Goal: Task Accomplishment & Management: Manage account settings

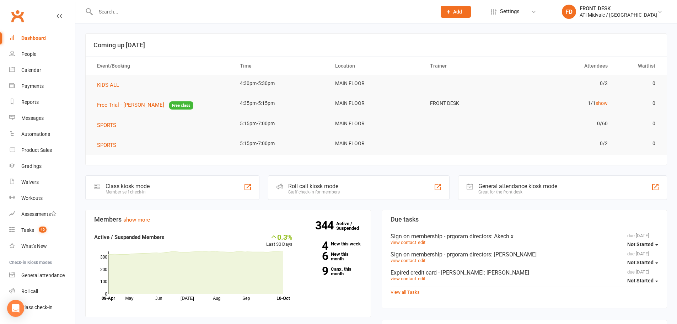
click at [131, 13] on input "text" at bounding box center [262, 12] width 338 height 10
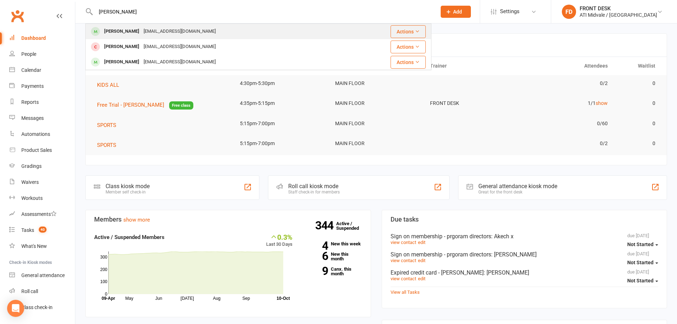
type input "baird"
click at [143, 33] on div "timbairdac@gmail.com" at bounding box center [179, 31] width 76 height 10
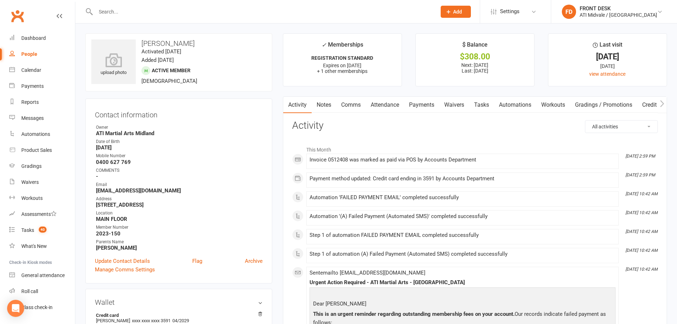
click at [486, 101] on link "Tasks" at bounding box center [481, 105] width 25 height 16
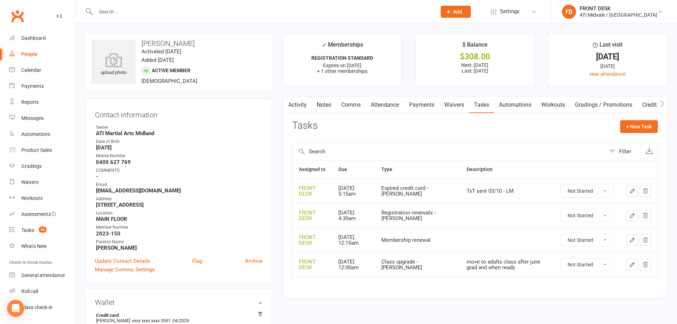
click at [632, 185] on button "button" at bounding box center [631, 190] width 11 height 11
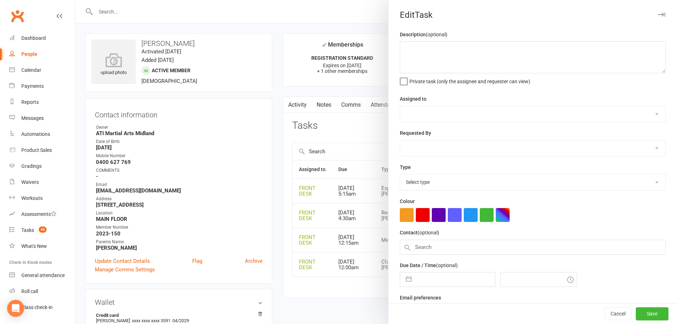
type textarea "TxT sent 03/10 - LM"
select select "4288"
select select "47058"
type input "31 Oct 2025"
type input "5:15am"
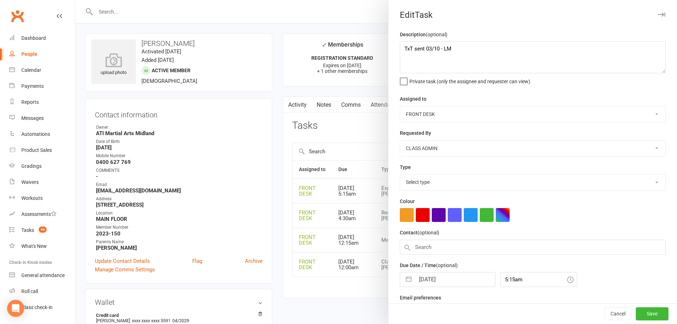
select select "22035"
drag, startPoint x: 461, startPoint y: 55, endPoint x: 379, endPoint y: 34, distance: 85.3
click at [75, 0] on react-component "Edit Task Description (optional) TxT sent 03/10 - LM Private task (only the ass…" at bounding box center [75, 0] width 0 height 0
select select "8"
select select "2025"
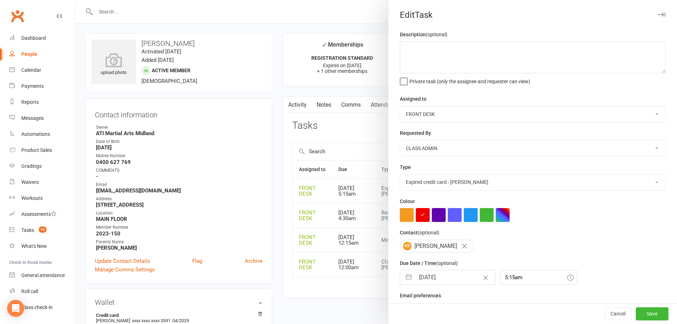
select select "9"
select select "2025"
select select "10"
select select "2025"
click at [449, 272] on input "31 Oct 2025" at bounding box center [455, 277] width 80 height 14
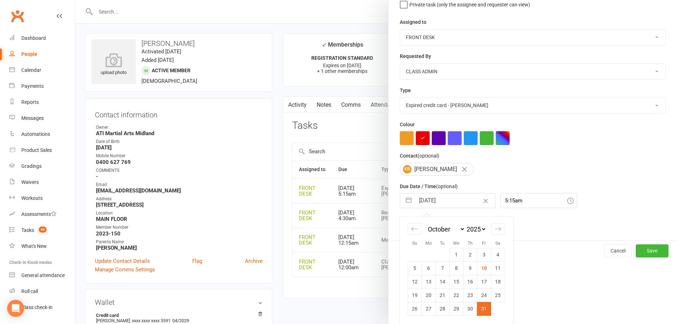
scroll to position [79, 0]
click at [473, 228] on select "2035 2034 2033 2032 2031 2030 2029 2028 2027 2026 2025 2024 2023 2022 2021 2020…" at bounding box center [475, 229] width 21 height 8
select select "8"
select select "2029"
select select "9"
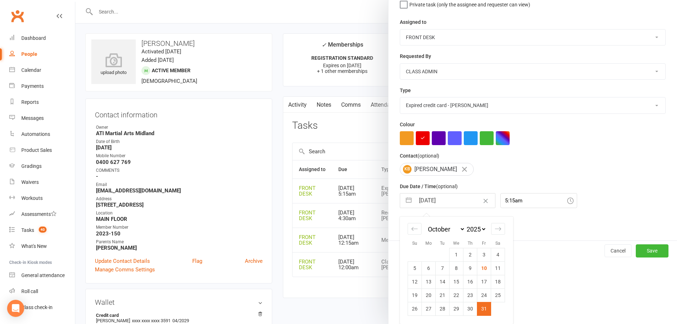
select select "2029"
select select "10"
select select "2029"
click at [439, 228] on select "January February March April May June July August September October November De…" at bounding box center [445, 229] width 39 height 8
select select "2"
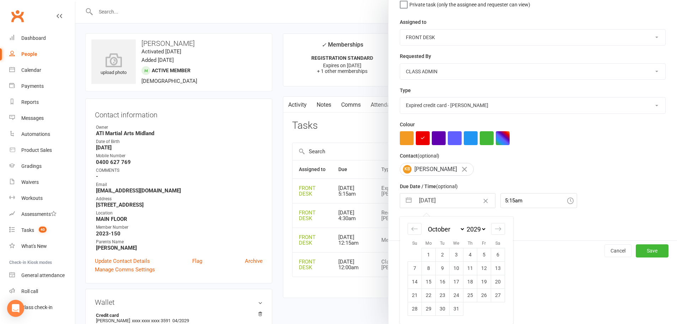
select select "2029"
select select "3"
select select "2029"
select select "4"
select select "2029"
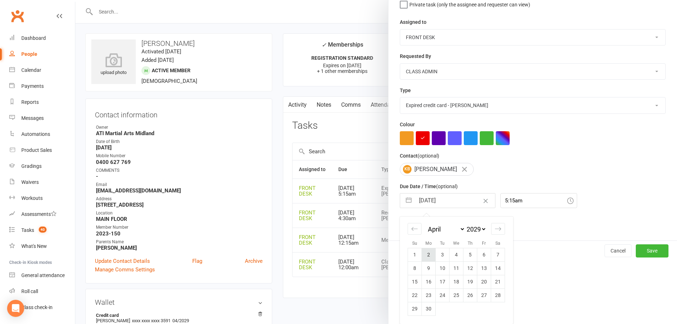
click at [426, 255] on td "2" at bounding box center [429, 254] width 14 height 13
type input "02 Apr 2029"
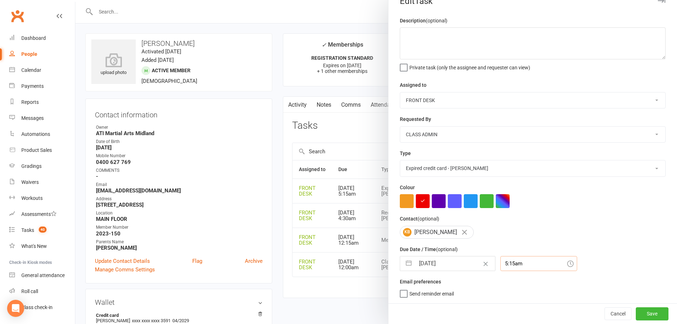
click at [514, 262] on div "5:15am" at bounding box center [538, 263] width 77 height 15
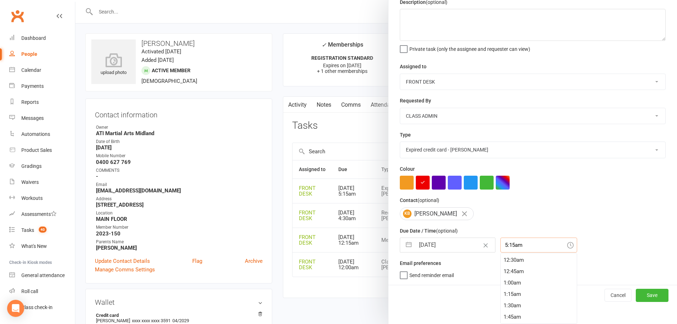
scroll to position [0, 0]
click at [514, 270] on div "12:15am" at bounding box center [538, 269] width 76 height 11
type input "12:15am"
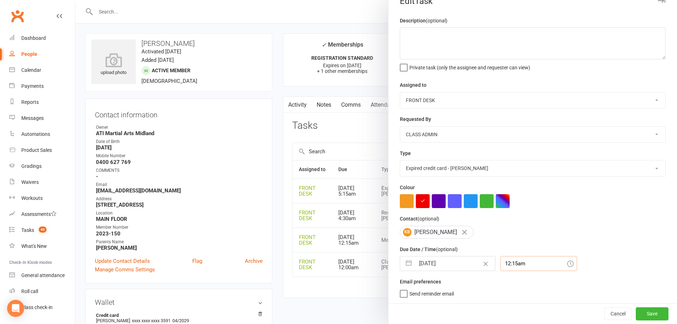
scroll to position [17, 0]
click at [643, 311] on button "Save" at bounding box center [651, 313] width 33 height 13
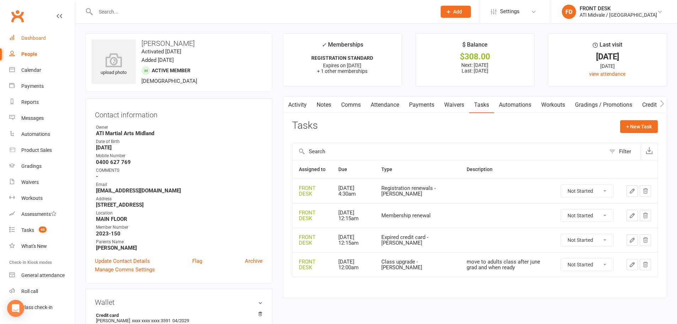
click at [39, 37] on div "Dashboard" at bounding box center [33, 38] width 25 height 6
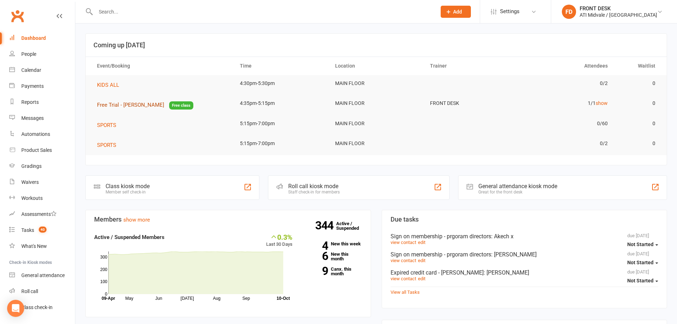
click at [130, 102] on span "Free Trial - Mufaro Katonda" at bounding box center [130, 105] width 67 height 6
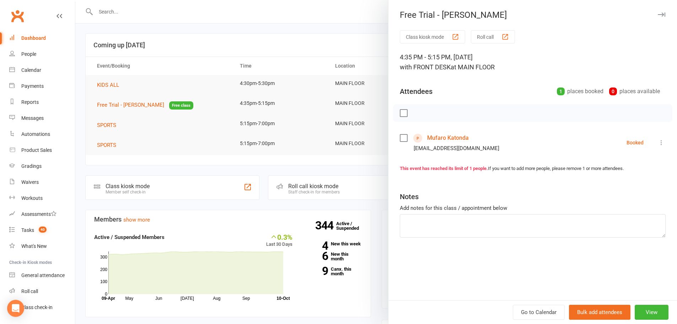
click at [462, 137] on link "Mufaro Katonda" at bounding box center [448, 137] width 42 height 11
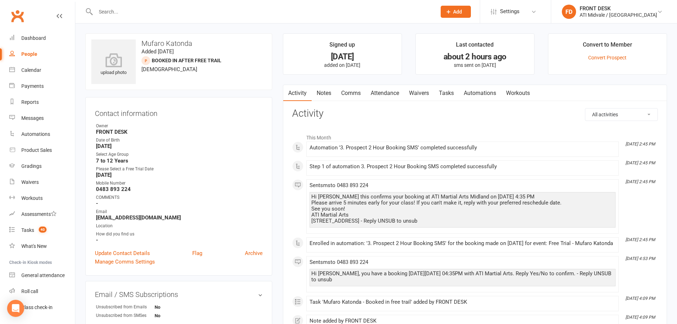
click at [386, 91] on link "Attendance" at bounding box center [384, 93] width 38 height 16
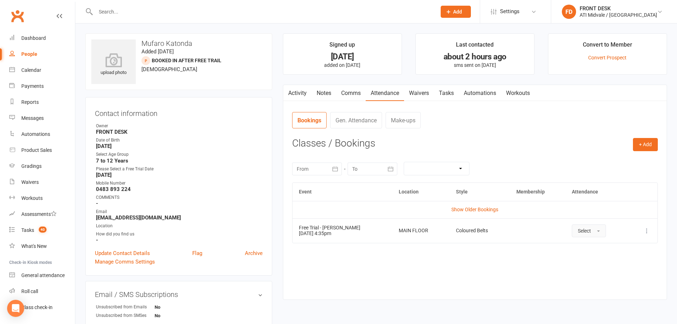
click at [586, 233] on button "Select" at bounding box center [588, 230] width 34 height 13
click at [588, 248] on span "Attended" at bounding box center [587, 246] width 21 height 6
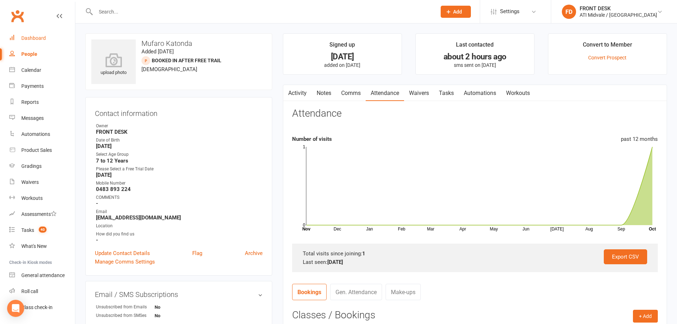
click at [30, 38] on div "Dashboard" at bounding box center [33, 38] width 25 height 6
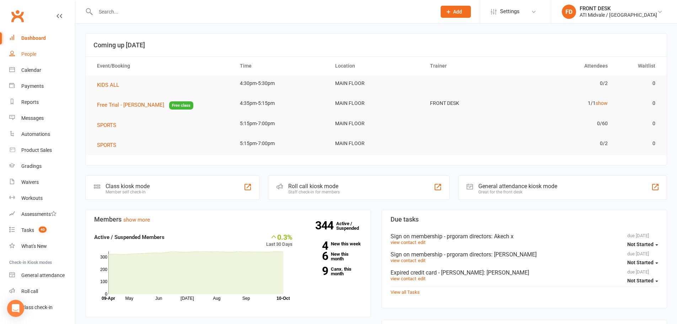
click at [47, 58] on link "People" at bounding box center [42, 54] width 66 height 16
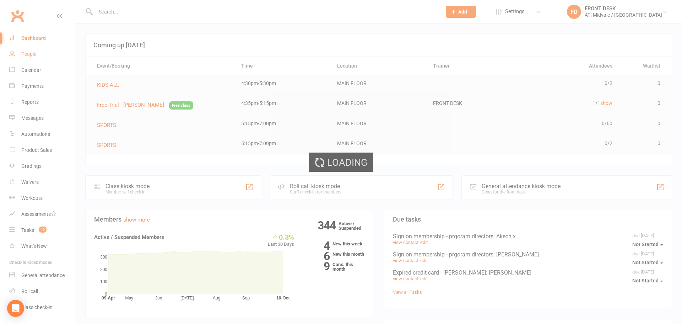
select select "100"
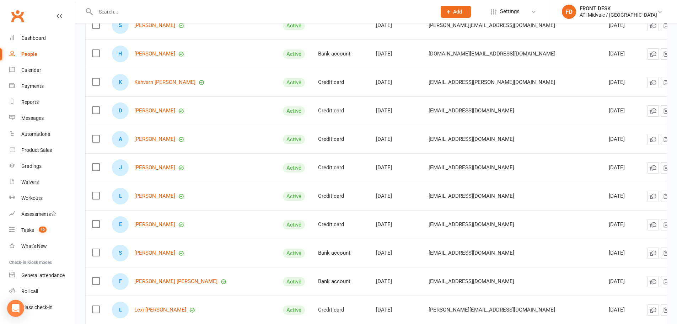
scroll to position [2344, 0]
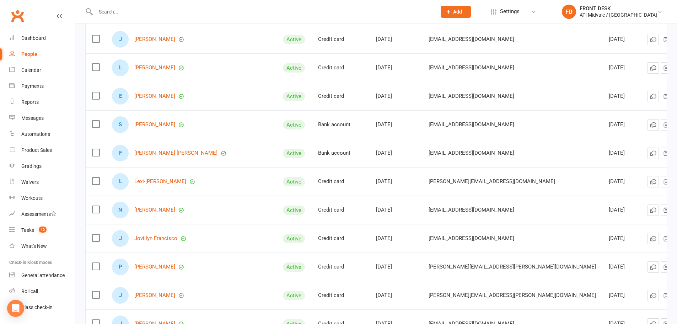
click at [132, 10] on input "text" at bounding box center [262, 12] width 338 height 10
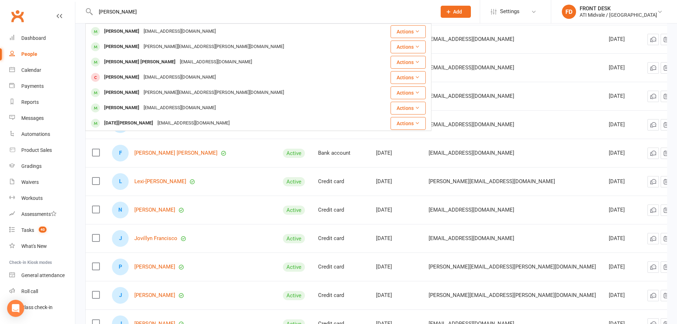
drag, startPoint x: 150, startPoint y: 15, endPoint x: 80, endPoint y: 7, distance: 70.7
click at [80, 7] on react-component "jose David Sam josesam87@gmail.com Actions Devan Veitch Joseph.veitch@gmail.com…" at bounding box center [215, 11] width 431 height 23
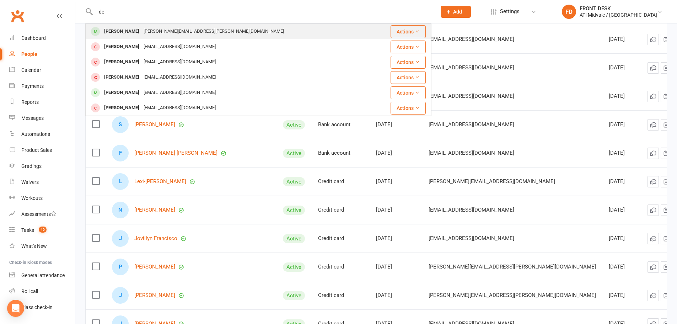
type input "d"
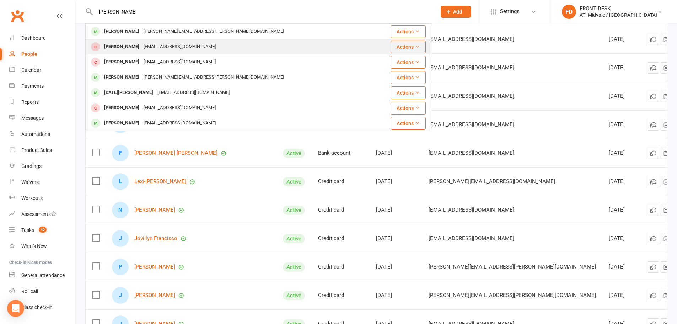
type input "joseph de"
click at [166, 46] on div "Makinrachel@gmail.com" at bounding box center [179, 47] width 76 height 10
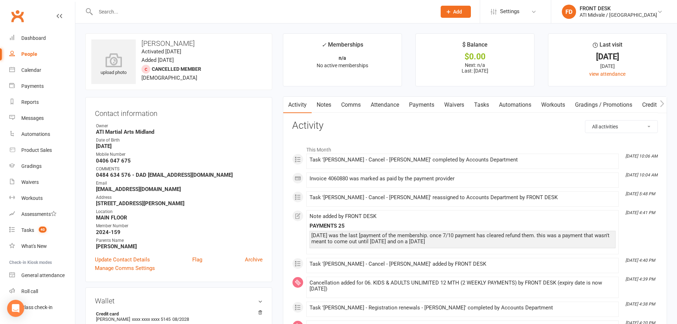
click at [428, 107] on link "Payments" at bounding box center [421, 105] width 35 height 16
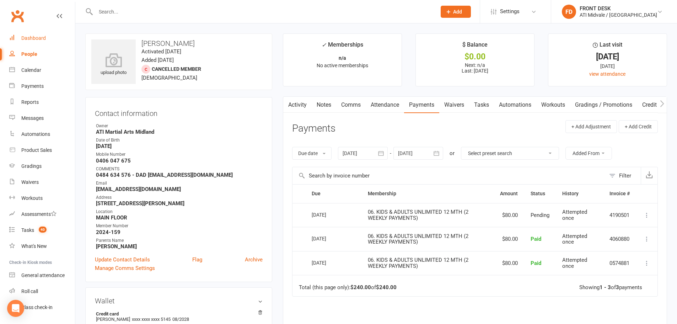
click at [26, 44] on link "Dashboard" at bounding box center [42, 38] width 66 height 16
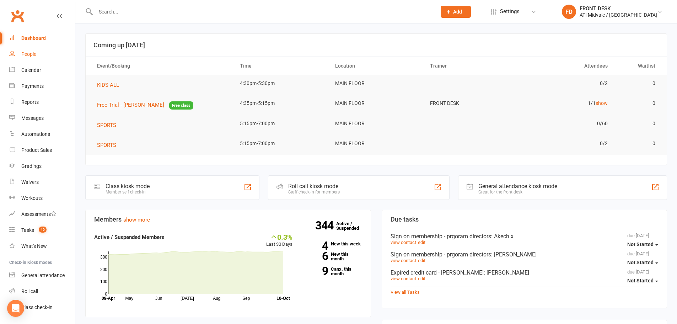
click at [26, 53] on div "People" at bounding box center [28, 54] width 15 height 6
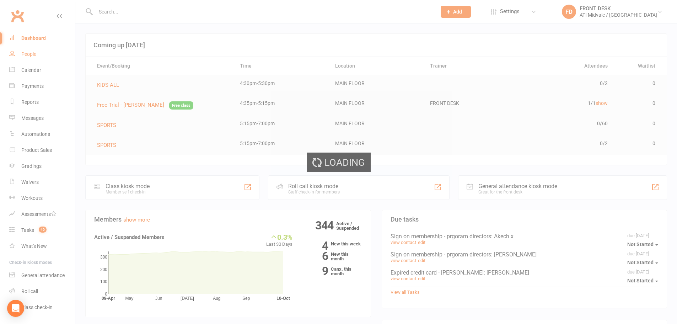
select select "100"
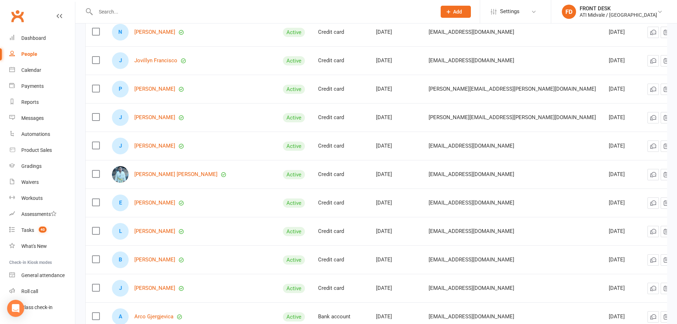
scroll to position [2705, 0]
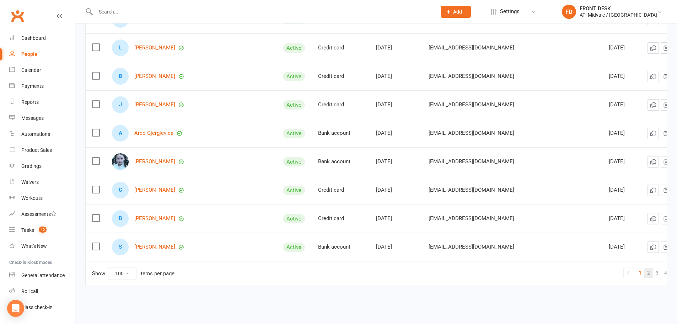
click at [644, 271] on link "2" at bounding box center [648, 272] width 9 height 10
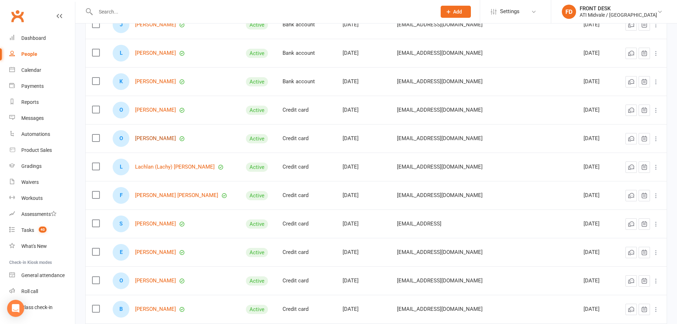
scroll to position [1782, 0]
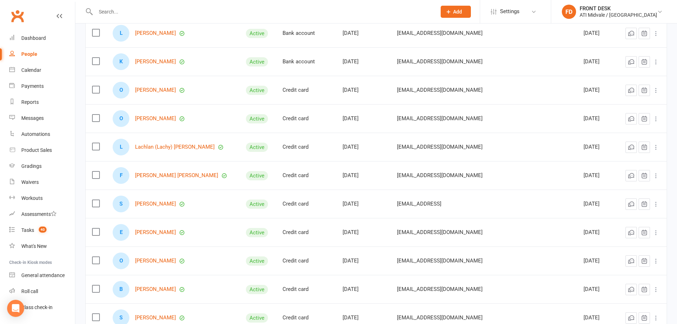
click at [160, 8] on input "text" at bounding box center [262, 12] width 338 height 10
click at [141, 17] on div at bounding box center [258, 11] width 346 height 23
click at [137, 10] on input "text" at bounding box center [262, 12] width 338 height 10
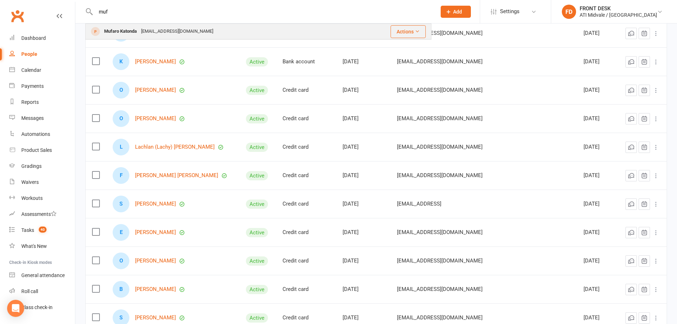
type input "muf"
click at [134, 30] on div "Mufaro Katonda" at bounding box center [120, 31] width 37 height 10
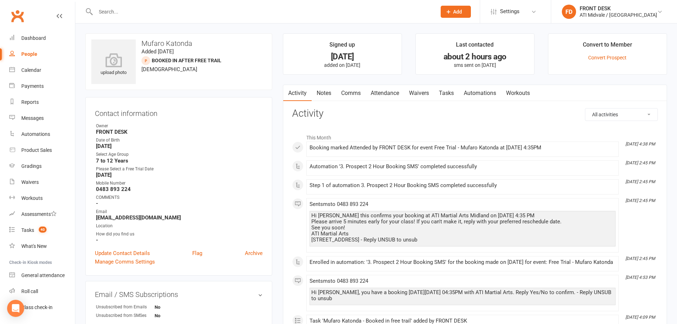
click at [322, 89] on link "Notes" at bounding box center [323, 93] width 25 height 16
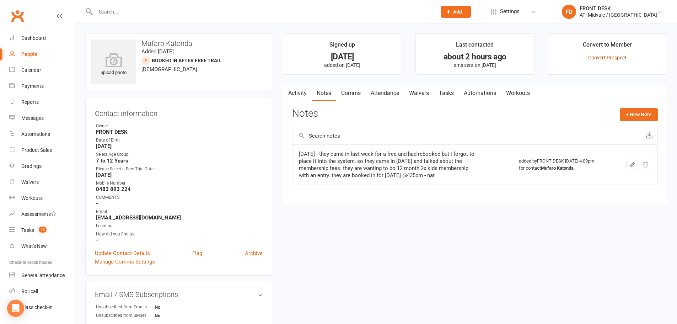
click at [594, 60] on link "Convert Prospect" at bounding box center [607, 58] width 38 height 6
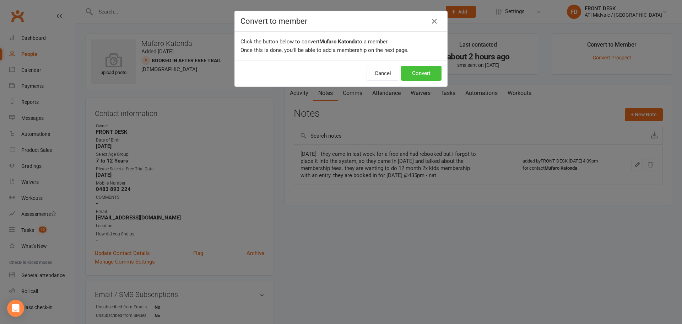
click at [409, 73] on button "Convert" at bounding box center [421, 73] width 40 height 15
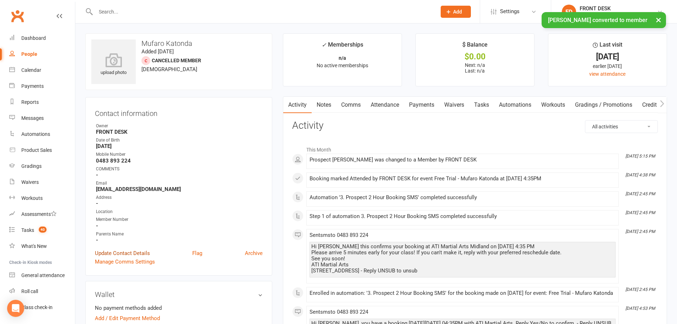
click at [120, 251] on link "Update Contact Details" at bounding box center [122, 253] width 55 height 9
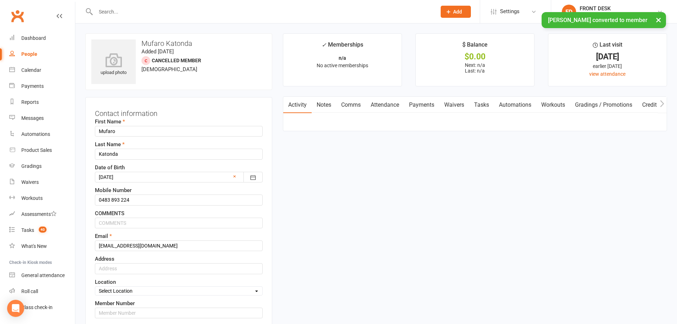
scroll to position [33, 0]
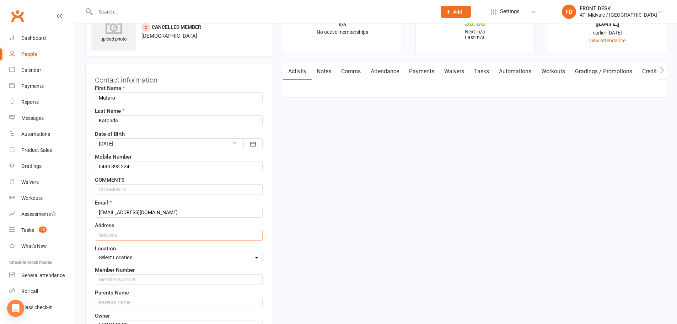
click at [152, 231] on input "text" at bounding box center [179, 234] width 168 height 11
click at [166, 236] on input "2/30 Elyrie street, Midland, 6056" at bounding box center [179, 234] width 168 height 11
paste input "Elvire"
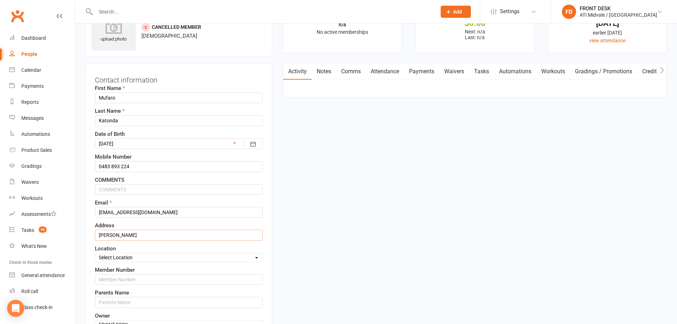
click at [96, 232] on input "Elvire" at bounding box center [179, 234] width 168 height 11
click at [132, 235] on input "2/30 Elvire" at bounding box center [179, 234] width 168 height 11
type input "[STREET_ADDRESS][PERSON_NAME]"
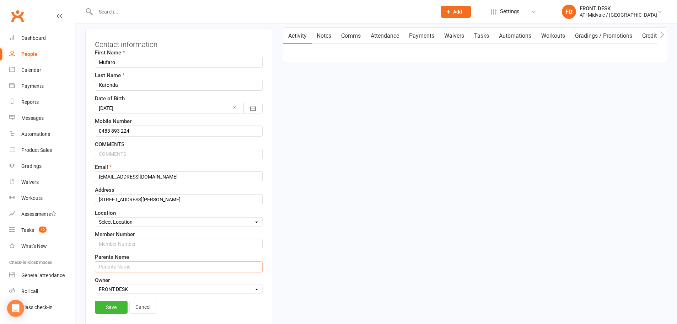
click at [114, 268] on input "text" at bounding box center [179, 266] width 168 height 11
click at [110, 244] on input "text" at bounding box center [179, 243] width 168 height 11
type input "2025-173"
click at [102, 265] on input "text" at bounding box center [179, 266] width 168 height 11
type input "[PERSON_NAME]"
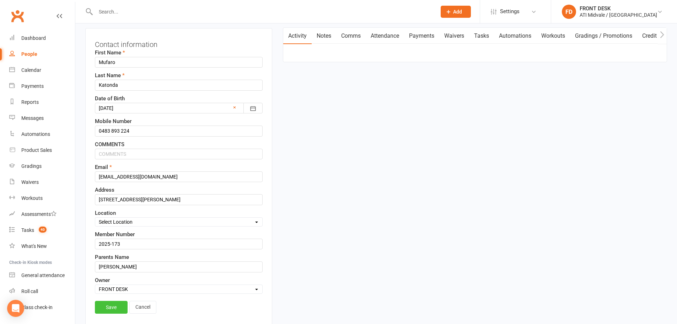
click at [115, 310] on link "Save" at bounding box center [111, 306] width 33 height 13
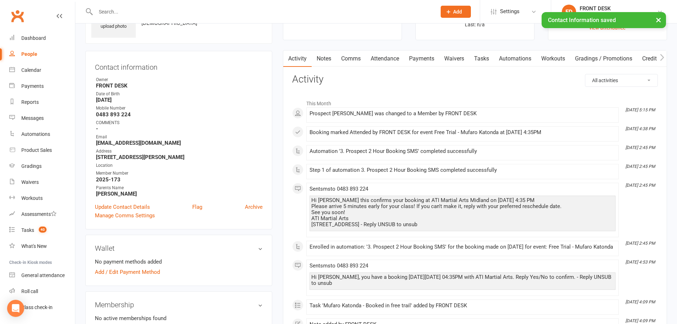
scroll to position [33, 0]
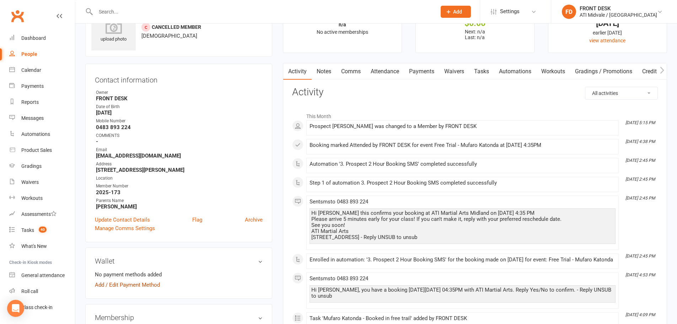
click at [144, 283] on link "Add / Edit Payment Method" at bounding box center [127, 284] width 65 height 9
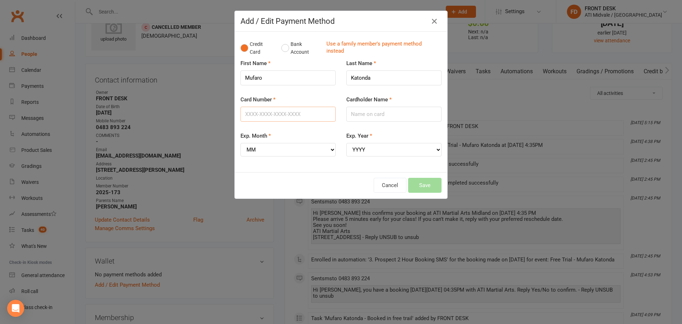
click at [286, 118] on input "Card Number" at bounding box center [287, 114] width 95 height 15
type input "4017954169657500"
click at [403, 112] on input "Cardholder Name" at bounding box center [393, 114] width 95 height 15
type input "[PERSON_NAME]"
click at [304, 152] on select "MM 01 02 03 04 05 06 07 08 09 10 11 12" at bounding box center [287, 149] width 95 height 13
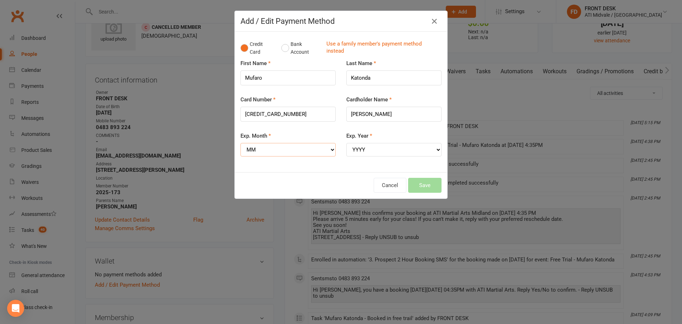
select select "10"
click at [240, 143] on select "MM 01 02 03 04 05 06 07 08 09 10 11 12" at bounding box center [287, 149] width 95 height 13
click at [361, 148] on select "YYYY 2025 2026 2027 2028 2029 2030 2031 2032 2033 2034" at bounding box center [393, 149] width 95 height 13
select select "2028"
click at [346, 143] on select "YYYY 2025 2026 2027 2028 2029 2030 2031 2032 2033 2034" at bounding box center [393, 149] width 95 height 13
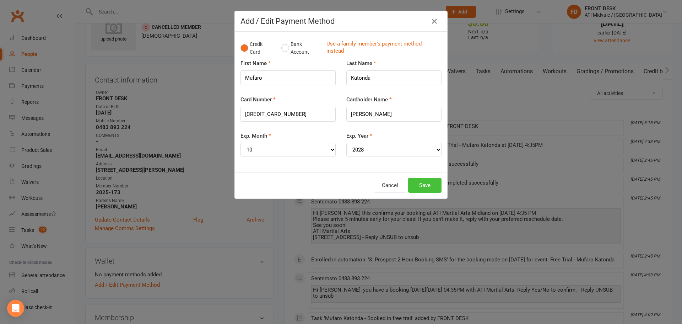
click at [426, 187] on button "Save" at bounding box center [424, 185] width 33 height 15
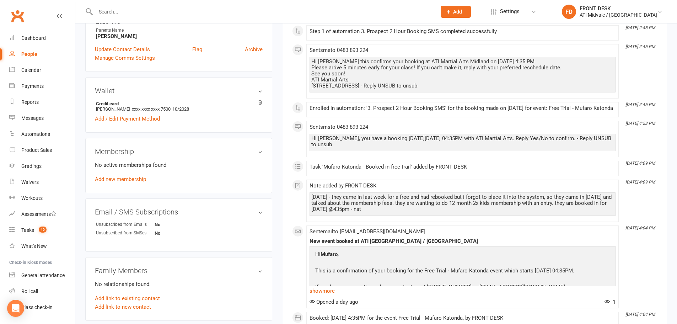
scroll to position [211, 0]
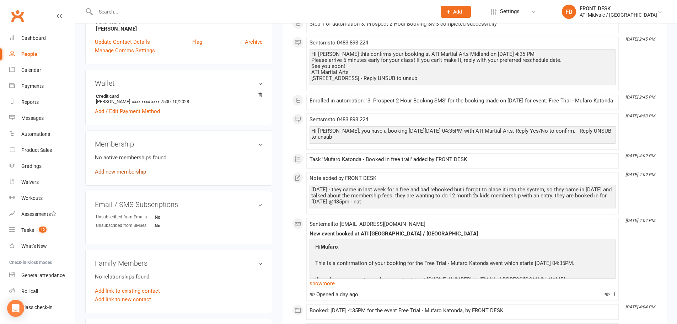
click at [125, 169] on link "Add new membership" at bounding box center [120, 171] width 51 height 6
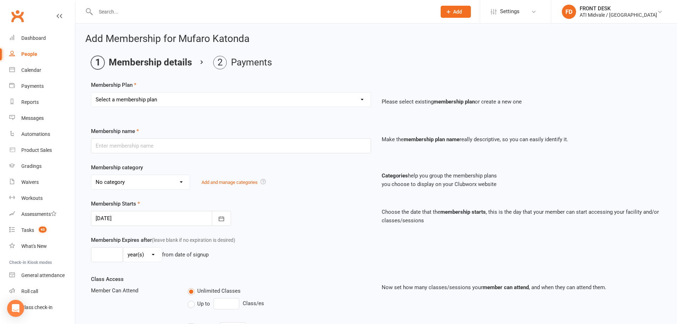
click at [186, 95] on select "Select a membership plan Create new Membership Plan 01. DRAGONS LIMITED 12 MTH …" at bounding box center [230, 99] width 279 height 14
select select "11"
click at [91, 92] on select "Select a membership plan Create new Membership Plan 01. DRAGONS LIMITED 12 MTH …" at bounding box center [230, 99] width 279 height 14
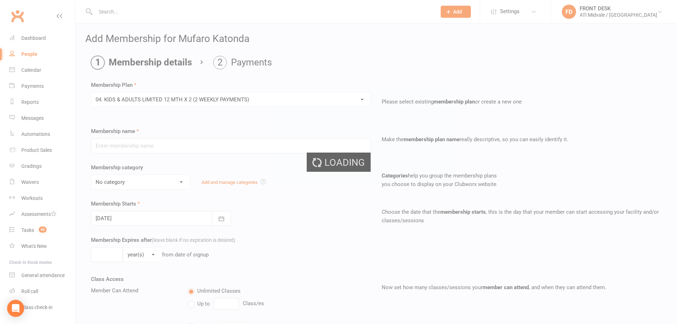
type input "04. KIDS & ADULTS LIMITED 12 MTH X 2 (2 WEEKLY PAYMENTS)"
select select "5"
type input "12"
select select "2"
type input "2"
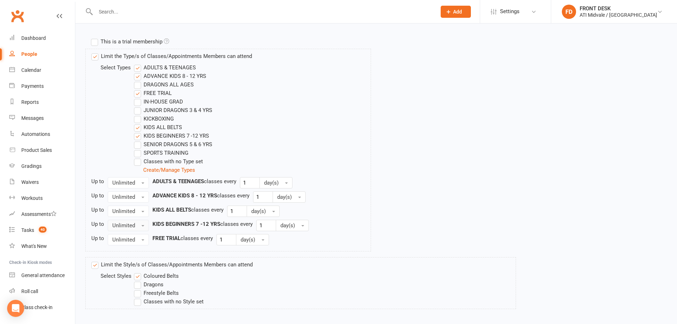
scroll to position [370, 0]
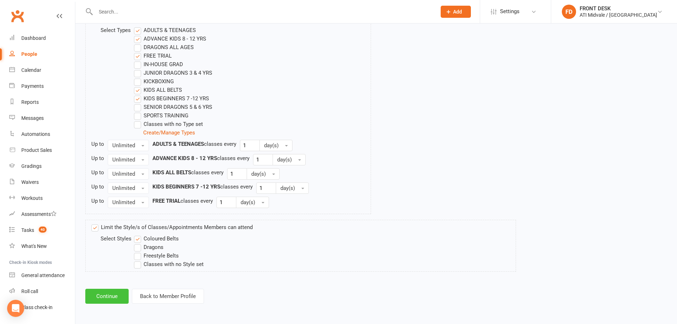
click at [97, 299] on button "Continue" at bounding box center [106, 295] width 43 height 15
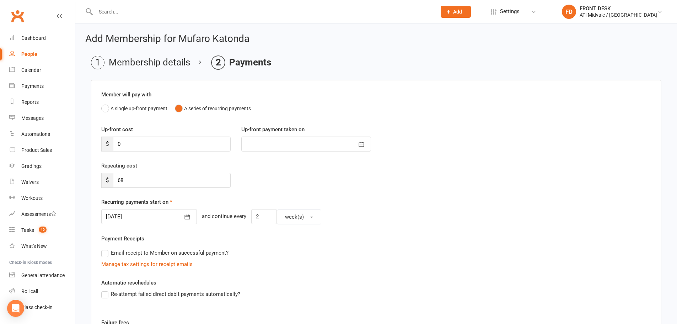
click at [140, 216] on div at bounding box center [149, 216] width 96 height 15
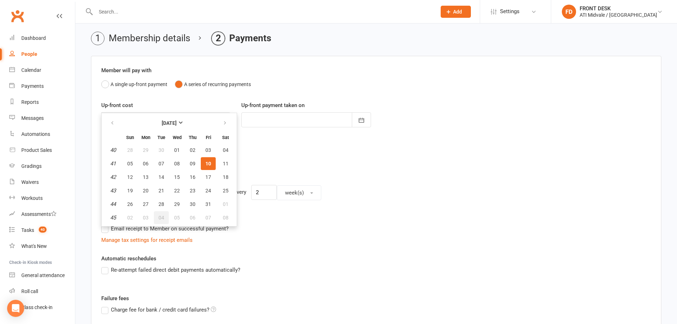
scroll to position [36, 0]
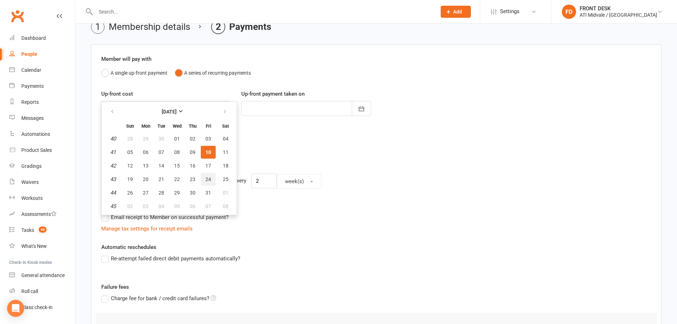
click at [204, 180] on button "24" at bounding box center [208, 179] width 15 height 13
type input "[DATE]"
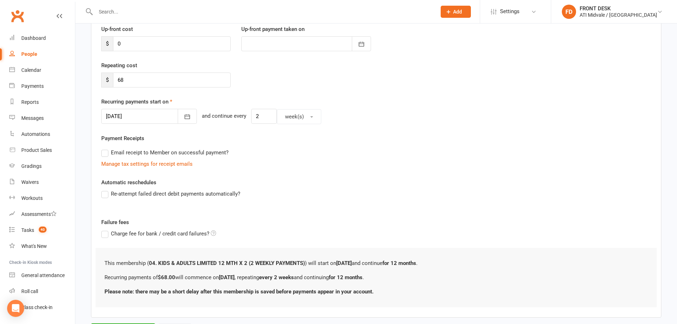
scroll to position [136, 0]
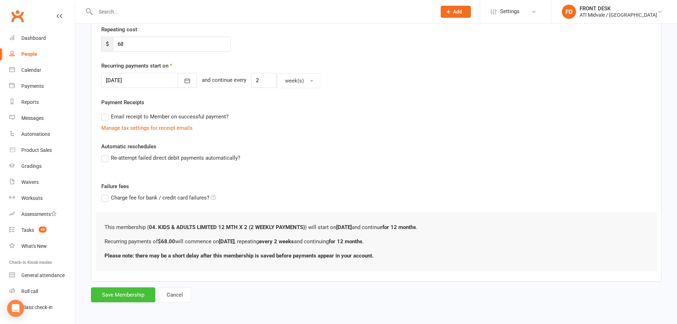
click at [130, 295] on button "Save Membership" at bounding box center [123, 294] width 64 height 15
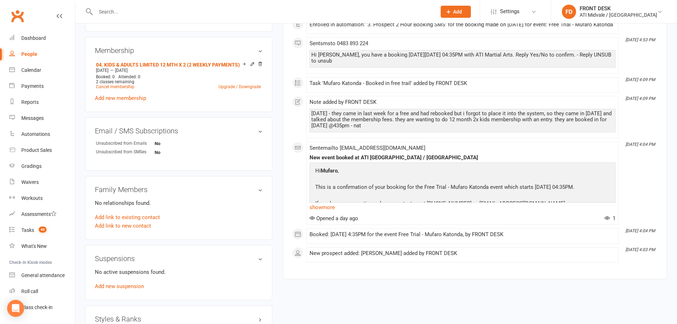
scroll to position [213, 0]
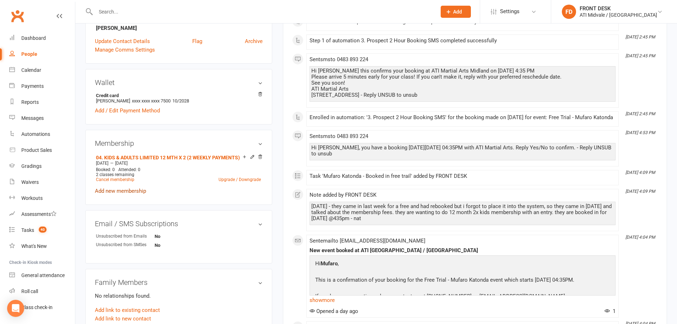
click at [134, 191] on link "Add new membership" at bounding box center [120, 191] width 51 height 6
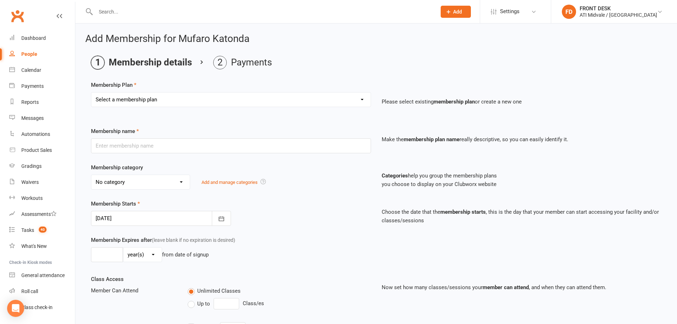
click at [184, 101] on select "Select a membership plan Create new Membership Plan 01. DRAGONS LIMITED 12 MTH …" at bounding box center [230, 99] width 279 height 14
select select "43"
click at [91, 92] on select "Select a membership plan Create new Membership Plan 01. DRAGONS LIMITED 12 MTH …" at bounding box center [230, 99] width 279 height 14
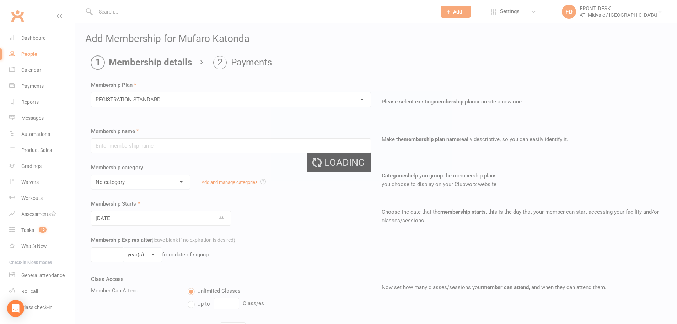
type input "REGISTRATION STANDARD"
select select "6"
type input "52"
select select "1"
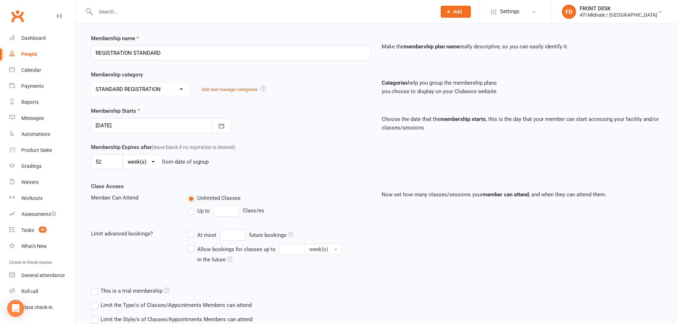
scroll to position [142, 0]
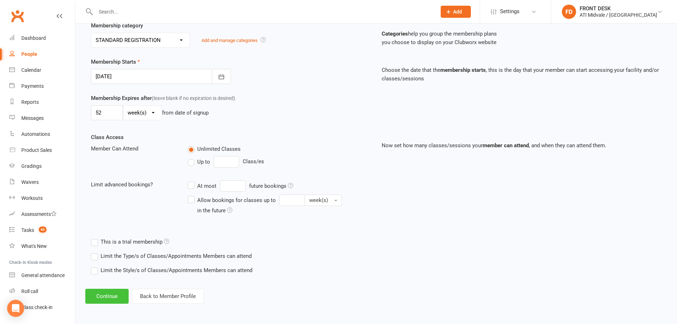
click at [110, 293] on button "Continue" at bounding box center [106, 295] width 43 height 15
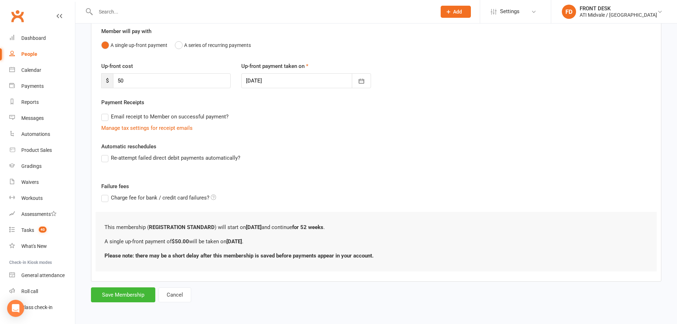
scroll to position [0, 0]
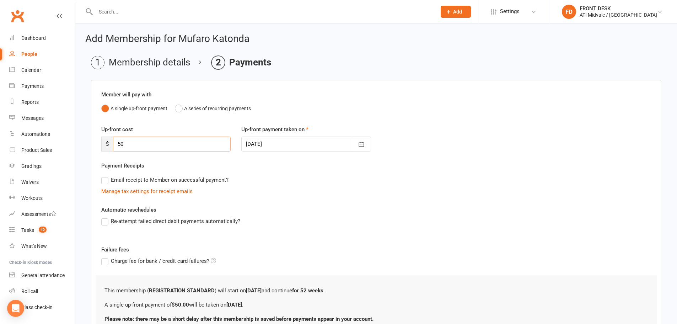
drag, startPoint x: 159, startPoint y: 140, endPoint x: 104, endPoint y: 142, distance: 54.4
click at [104, 142] on div "$ 50" at bounding box center [165, 143] width 129 height 15
type input "99"
click at [272, 144] on div at bounding box center [305, 143] width 129 height 15
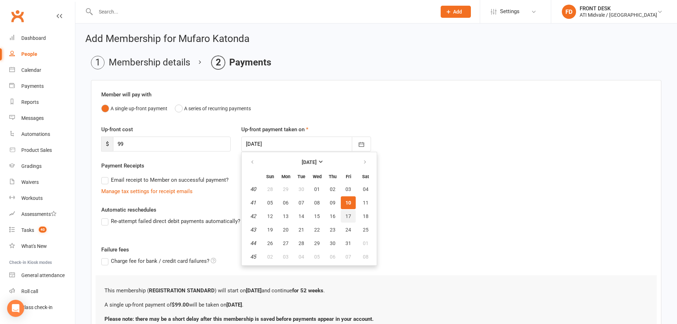
click at [352, 217] on button "17" at bounding box center [348, 216] width 15 height 13
type input "[DATE]"
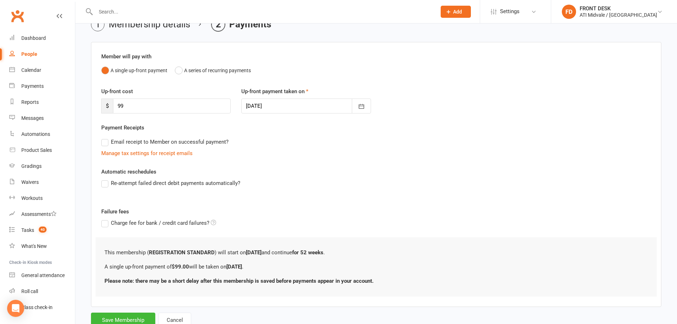
scroll to position [63, 0]
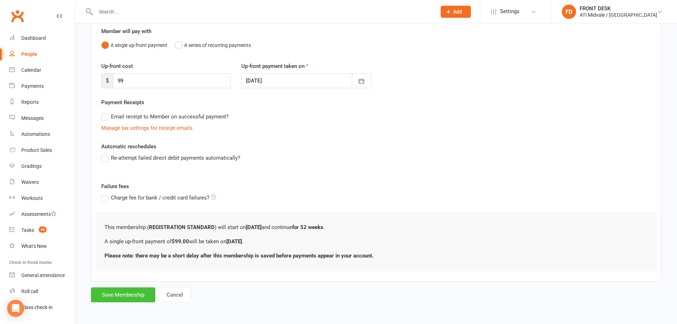
click at [125, 292] on button "Save Membership" at bounding box center [123, 294] width 64 height 15
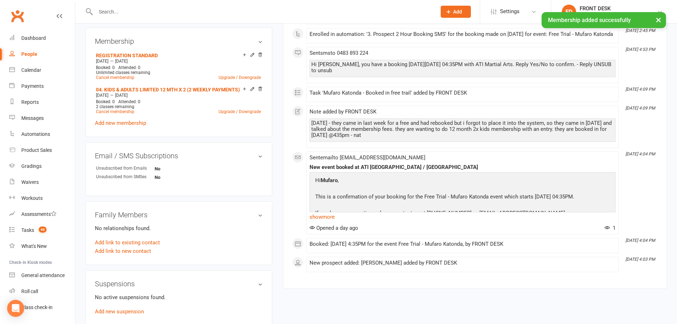
scroll to position [391, 0]
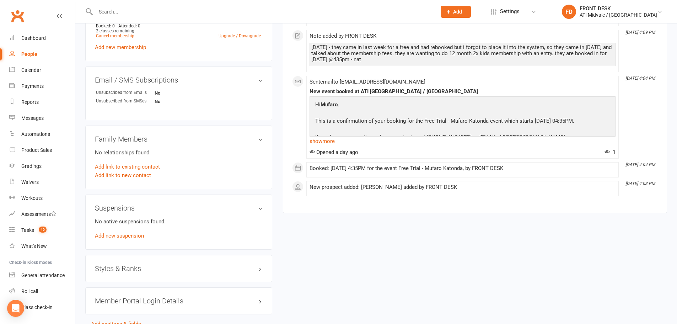
click at [121, 270] on h3 "Styles & Ranks" at bounding box center [179, 268] width 168 height 8
click at [112, 297] on link "Add new style" at bounding box center [111, 296] width 33 height 6
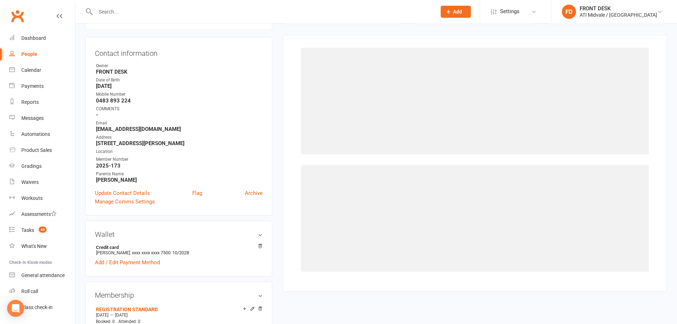
scroll to position [61, 0]
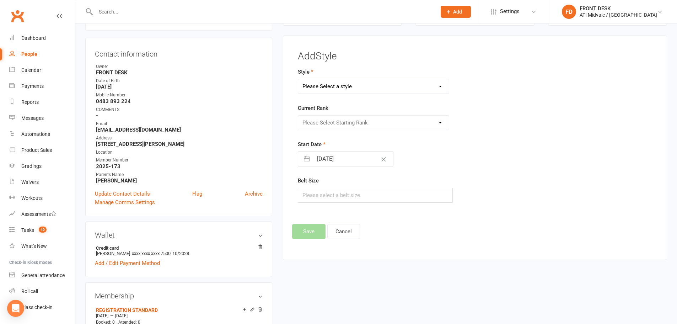
click at [405, 83] on select "Please Select a style Coloured Belts Dragons Freestyle Belts" at bounding box center [373, 86] width 151 height 14
select select "659"
click at [298, 79] on select "Please Select a style Coloured Belts Dragons Freestyle Belts" at bounding box center [373, 86] width 151 height 14
click at [369, 122] on select "Please Select Starting Rank White Yellow 1 Yellow 2 Yellow 3 Blue 1 Blue 2 Blue…" at bounding box center [373, 122] width 151 height 14
select select "5968"
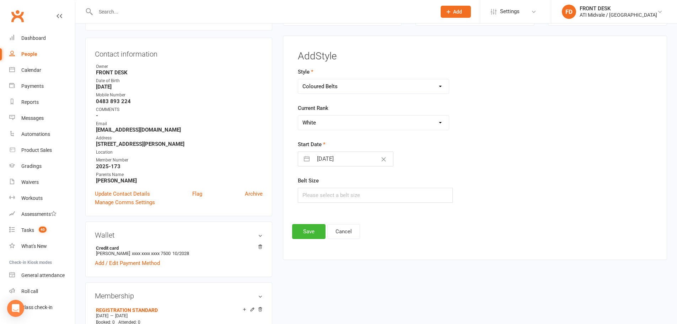
click at [298, 115] on select "Please Select Starting Rank White Yellow 1 Yellow 2 Yellow 3 Blue 1 Blue 2 Blue…" at bounding box center [373, 122] width 151 height 14
click at [332, 192] on input "text" at bounding box center [375, 195] width 155 height 15
type input "130"
click at [313, 227] on button "Save" at bounding box center [308, 231] width 33 height 15
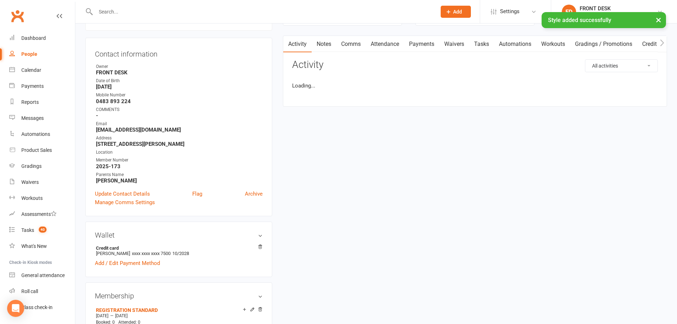
scroll to position [0, 0]
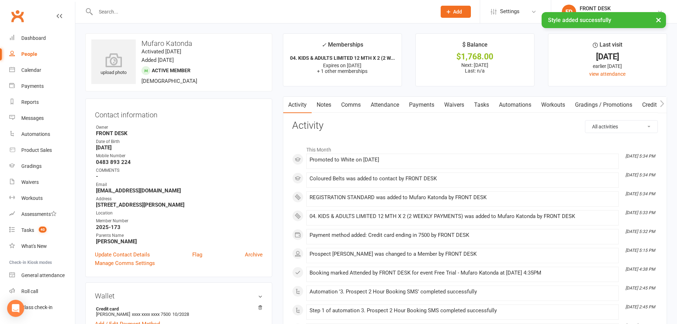
click at [334, 105] on link "Notes" at bounding box center [323, 105] width 25 height 16
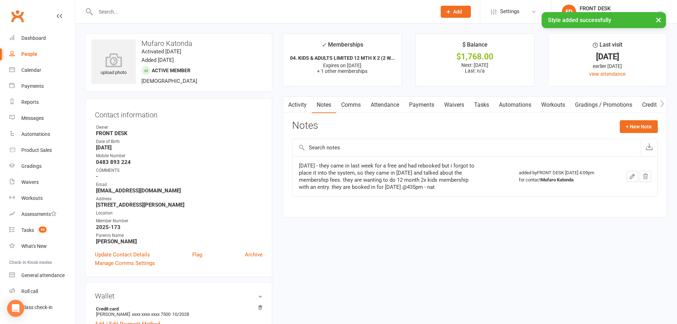
click at [426, 103] on link "Payments" at bounding box center [421, 105] width 35 height 16
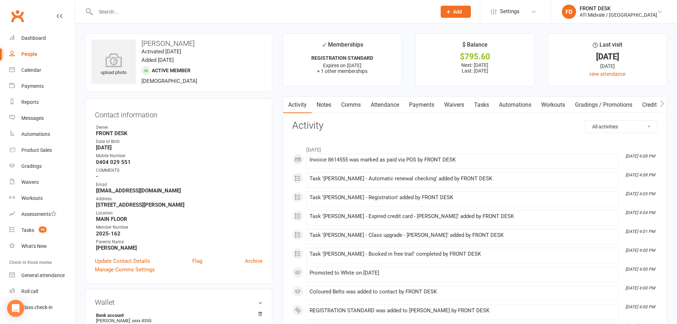
click at [483, 105] on link "Tasks" at bounding box center [481, 105] width 25 height 16
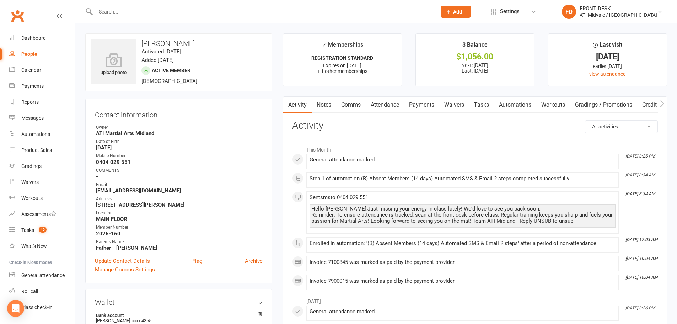
click at [478, 102] on link "Tasks" at bounding box center [481, 105] width 25 height 16
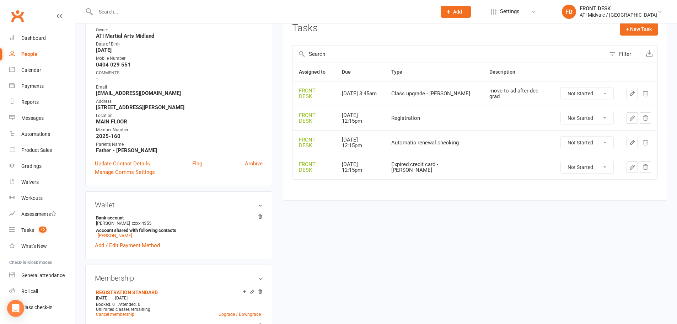
scroll to position [36, 0]
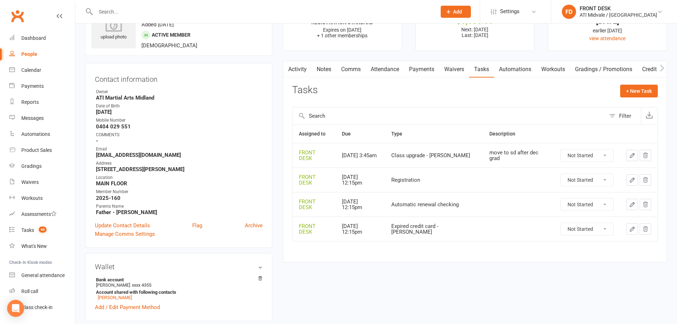
click at [423, 70] on link "Payments" at bounding box center [421, 69] width 35 height 16
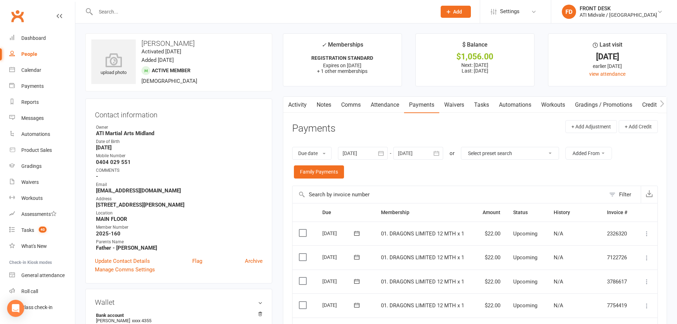
click at [304, 107] on link "Activity" at bounding box center [297, 105] width 28 height 16
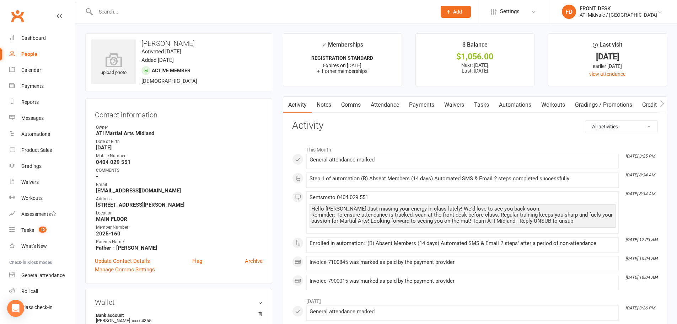
click at [413, 103] on link "Payments" at bounding box center [421, 105] width 35 height 16
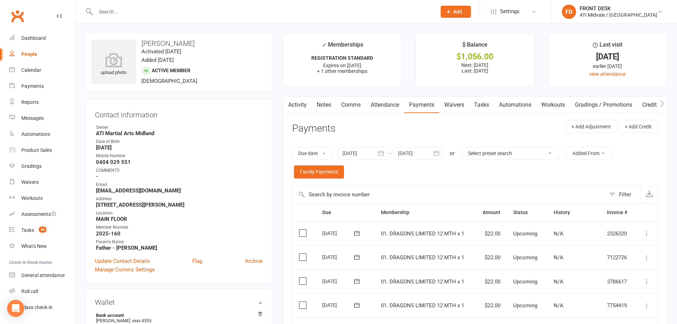
click at [485, 104] on link "Tasks" at bounding box center [481, 105] width 25 height 16
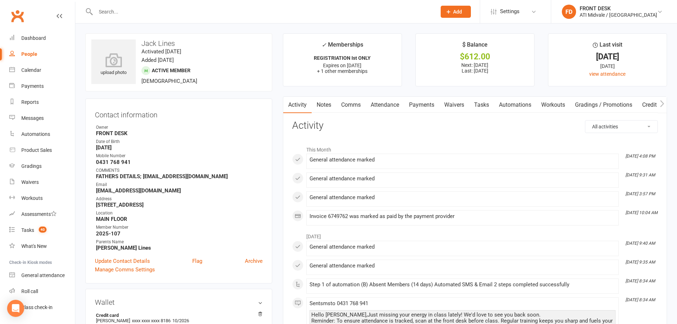
click at [479, 108] on link "Tasks" at bounding box center [481, 105] width 25 height 16
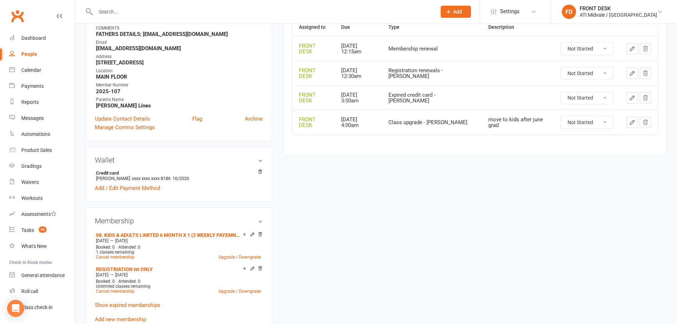
scroll to position [178, 0]
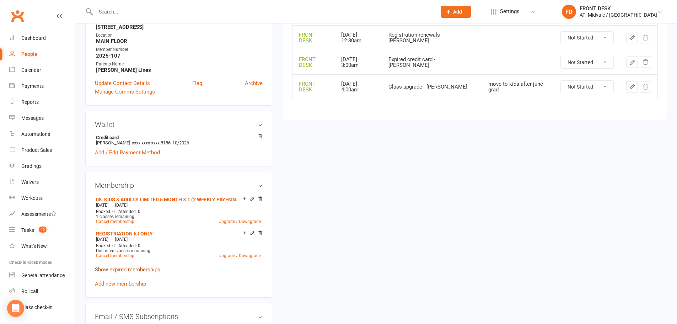
click at [123, 268] on link "Show expired memberships" at bounding box center [127, 269] width 65 height 6
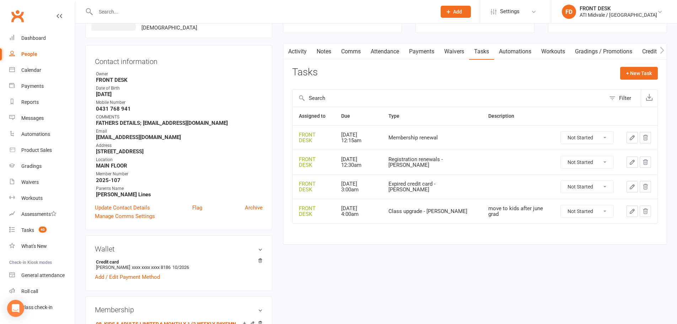
scroll to position [36, 0]
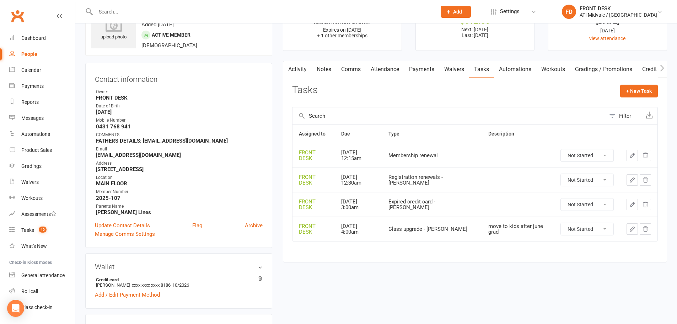
click at [325, 69] on link "Notes" at bounding box center [323, 69] width 25 height 16
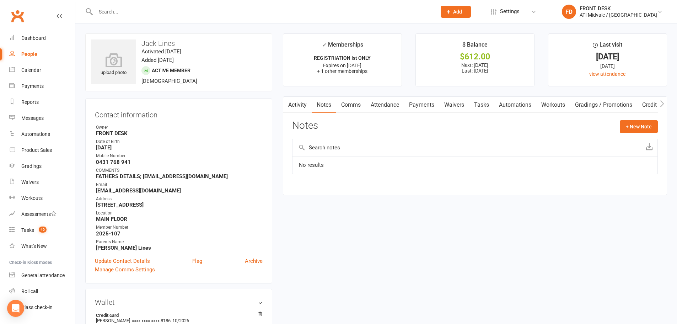
click at [420, 105] on link "Payments" at bounding box center [421, 105] width 35 height 16
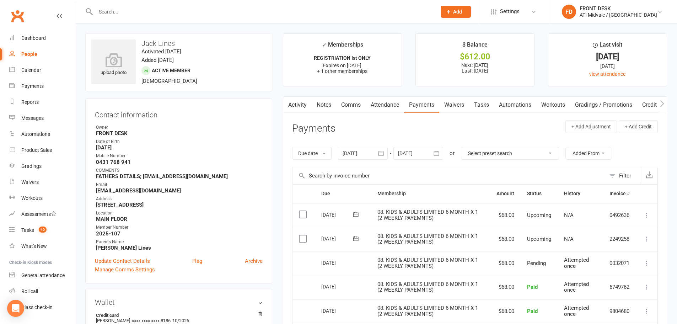
click at [377, 151] on button "button" at bounding box center [381, 153] width 13 height 13
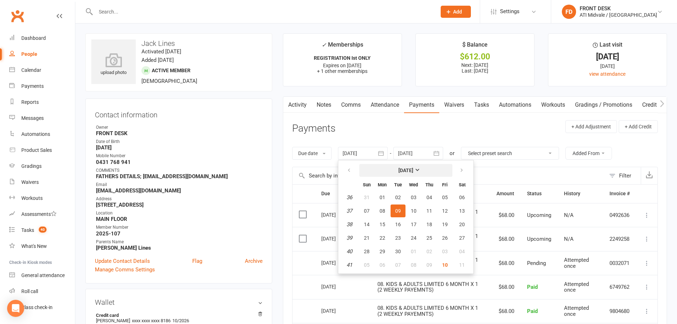
click at [409, 167] on strong "[DATE]" at bounding box center [405, 170] width 15 height 6
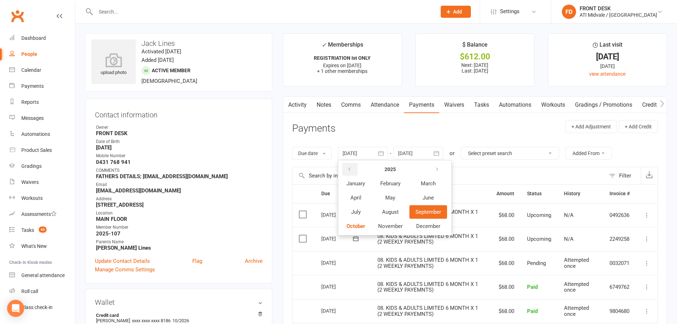
click at [353, 171] on button "button" at bounding box center [349, 169] width 15 height 13
click at [368, 204] on button "April" at bounding box center [355, 197] width 31 height 13
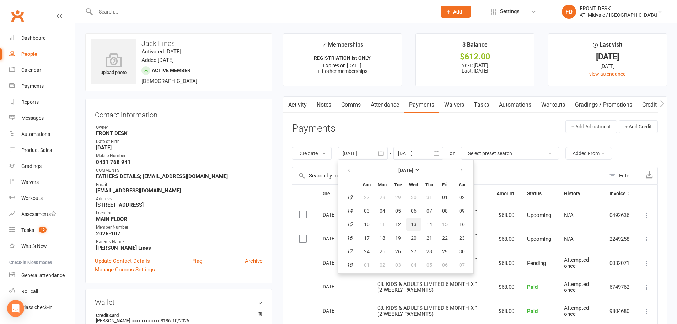
click at [410, 225] on button "13" at bounding box center [413, 224] width 15 height 13
type input "13 Apr 2022"
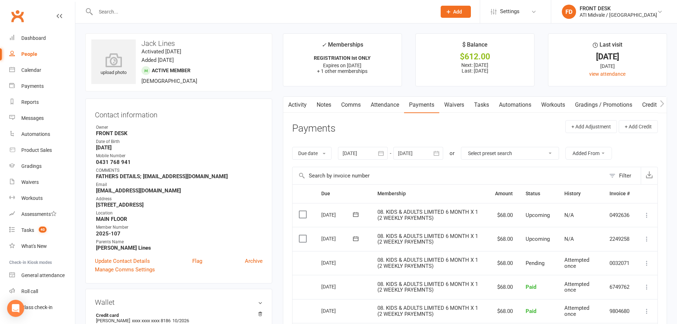
click at [320, 108] on link "Notes" at bounding box center [323, 105] width 25 height 16
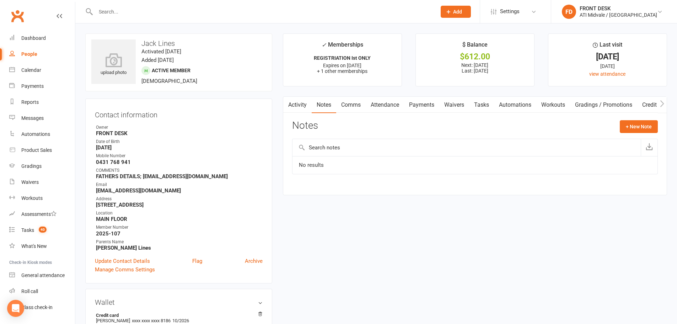
click at [484, 104] on link "Tasks" at bounding box center [481, 105] width 25 height 16
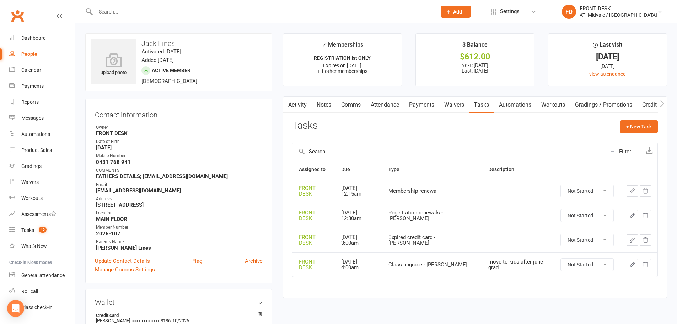
click at [300, 100] on link "Activity" at bounding box center [297, 105] width 28 height 16
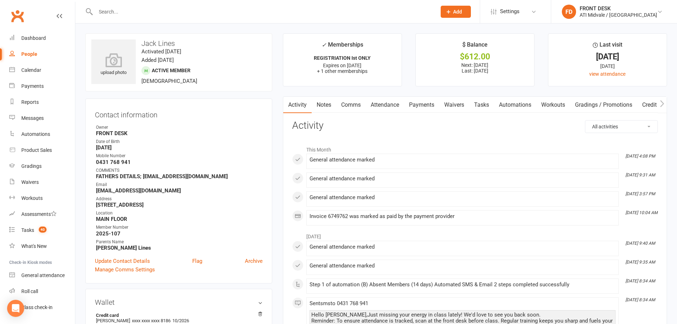
click at [424, 106] on link "Payments" at bounding box center [421, 105] width 35 height 16
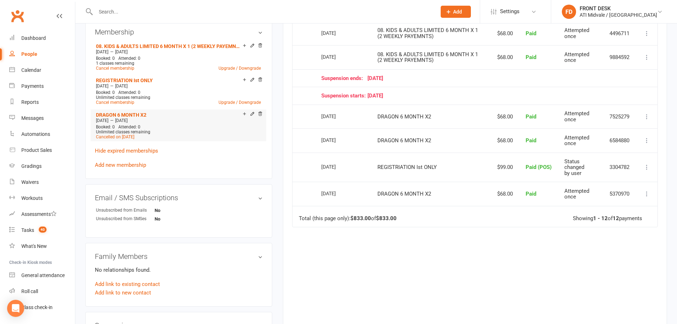
scroll to position [426, 0]
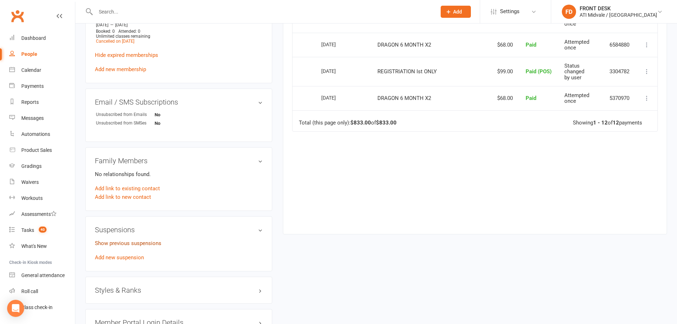
click at [120, 243] on link "Show previous suspensions" at bounding box center [128, 243] width 66 height 6
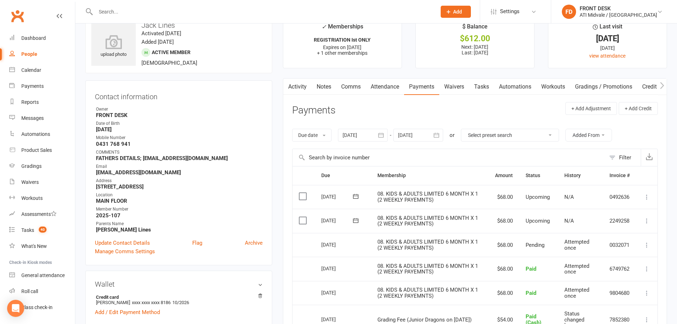
scroll to position [0, 0]
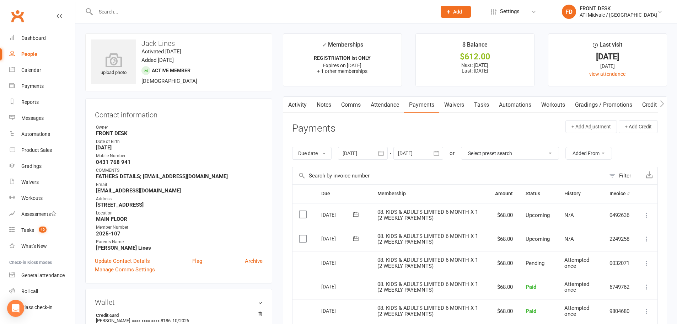
click at [330, 103] on link "Notes" at bounding box center [323, 105] width 25 height 16
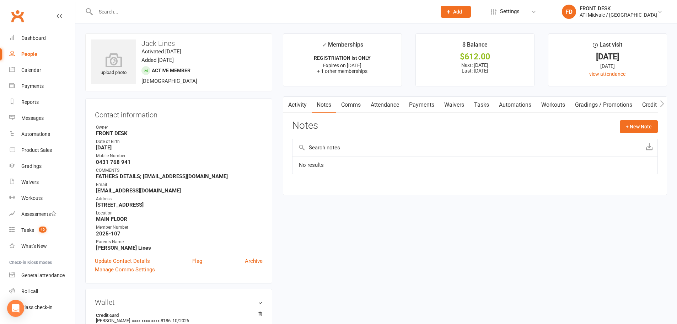
click at [305, 107] on link "Activity" at bounding box center [297, 105] width 28 height 16
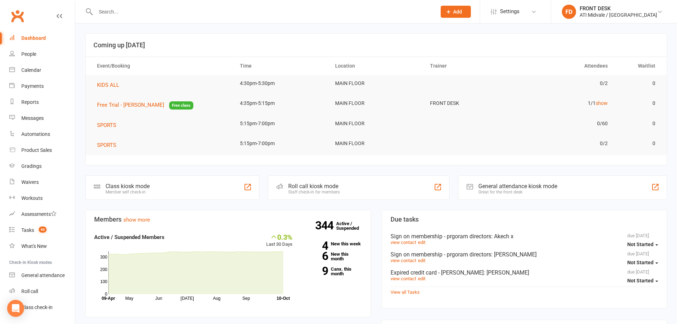
click at [112, 13] on input "text" at bounding box center [262, 12] width 338 height 10
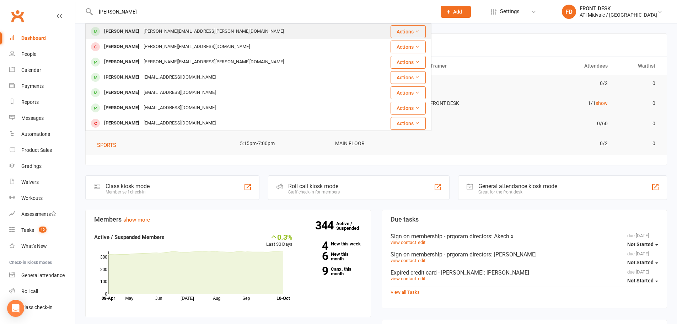
type input "harrison"
click at [158, 33] on div "chris.carr@iinet.net.au" at bounding box center [213, 31] width 145 height 10
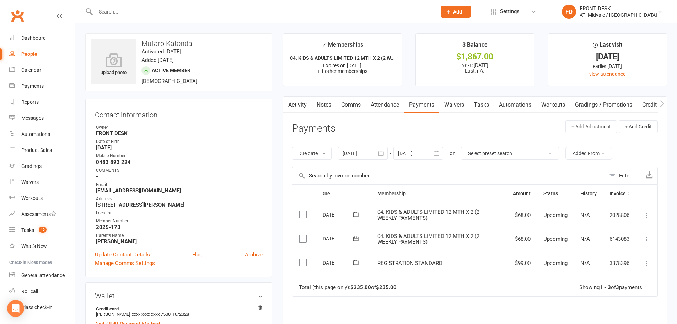
drag, startPoint x: 302, startPoint y: 264, endPoint x: 363, endPoint y: 265, distance: 61.4
click at [302, 264] on label at bounding box center [304, 262] width 10 height 7
click at [302, 259] on input "checkbox" at bounding box center [301, 259] width 5 height 0
click at [629, 310] on button "Change status" at bounding box center [638, 307] width 56 height 15
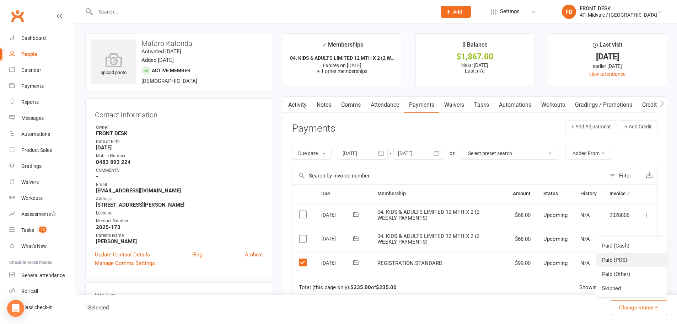
click at [629, 255] on link "Paid (POS)" at bounding box center [631, 259] width 70 height 14
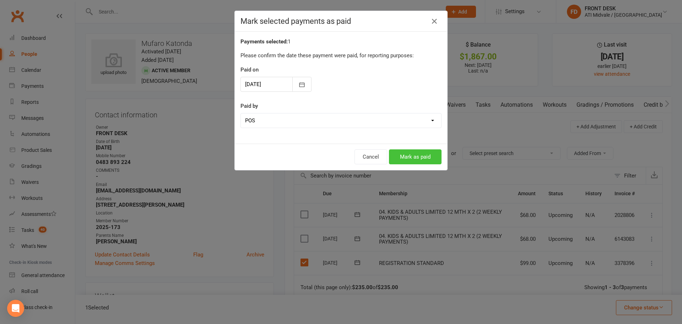
click at [404, 155] on button "Mark as paid" at bounding box center [415, 156] width 53 height 15
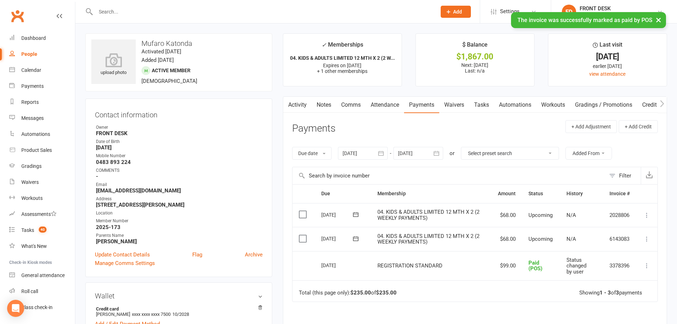
click at [483, 105] on link "Tasks" at bounding box center [481, 105] width 25 height 16
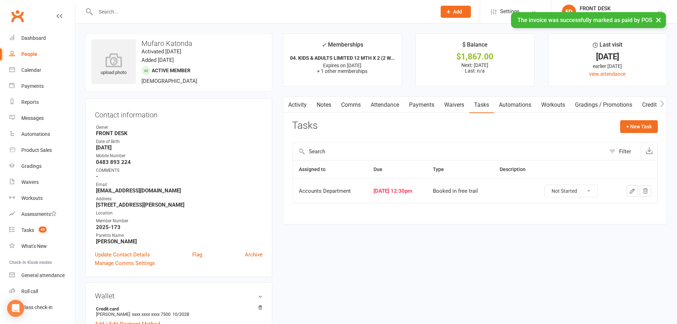
drag, startPoint x: 583, startPoint y: 188, endPoint x: 580, endPoint y: 191, distance: 4.8
click at [583, 188] on select "Not Started In Progress Waiting Complete" at bounding box center [570, 191] width 53 height 12
click at [549, 185] on select "Not Started In Progress Waiting Complete" at bounding box center [570, 191] width 53 height 12
select select "unstarted"
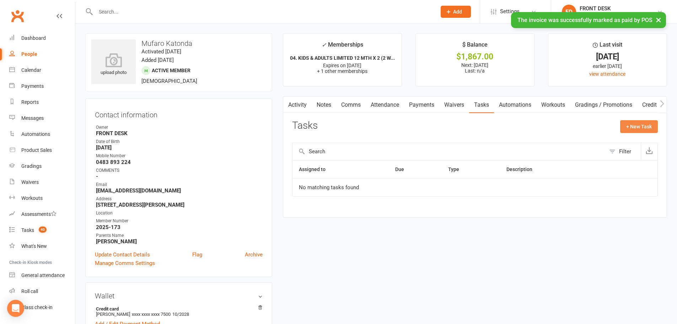
click at [627, 122] on button "+ New Task" at bounding box center [639, 126] width 38 height 13
select select "4288"
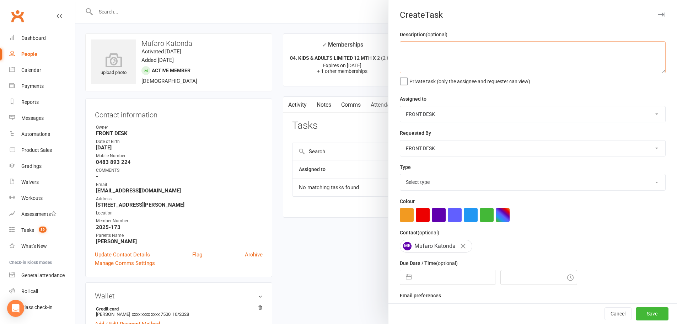
click at [459, 53] on textarea at bounding box center [533, 57] width 266 height 32
type textarea "m"
click at [422, 175] on div "Type Select type Add info to task Automatic renewal checking Booked in for 1st …" at bounding box center [533, 177] width 266 height 28
click at [420, 184] on select "Select type Add info to task Automatic renewal checking Booked in for 1st trial…" at bounding box center [532, 182] width 265 height 16
select select "35159"
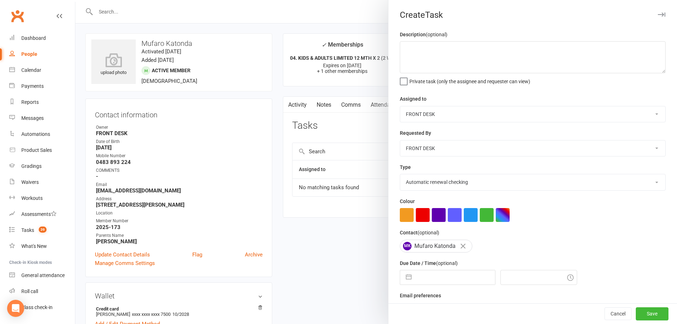
click at [400, 175] on select "Select type Add info to task Automatic renewal checking Booked in for 1st trial…" at bounding box center [532, 182] width 265 height 16
select select "8"
select select "2025"
select select "9"
select select "2025"
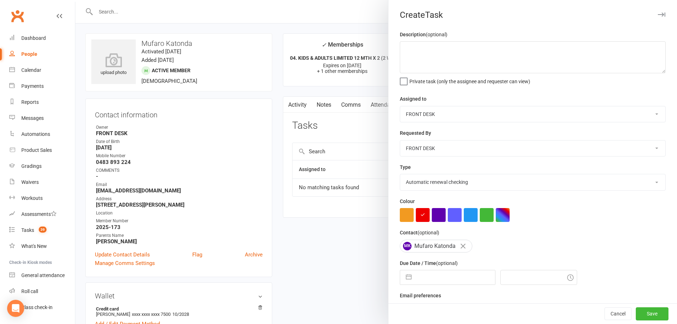
select select "10"
select select "2025"
click at [448, 284] on input "text" at bounding box center [455, 277] width 80 height 14
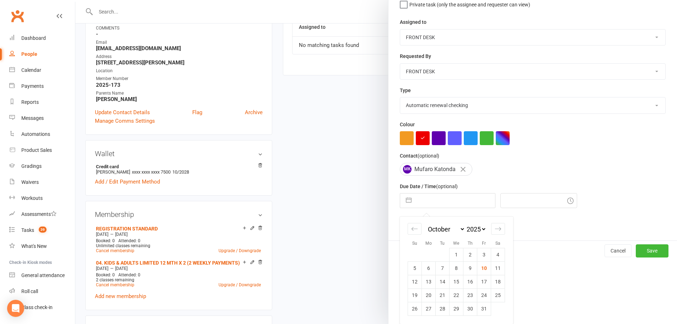
scroll to position [79, 0]
click at [469, 229] on select "2035 2034 2033 2032 2031 2030 2029 2028 2027 2026 2025 2024 2023 2022 2021 2020…" at bounding box center [475, 229] width 21 height 8
select select "8"
select select "2026"
select select "9"
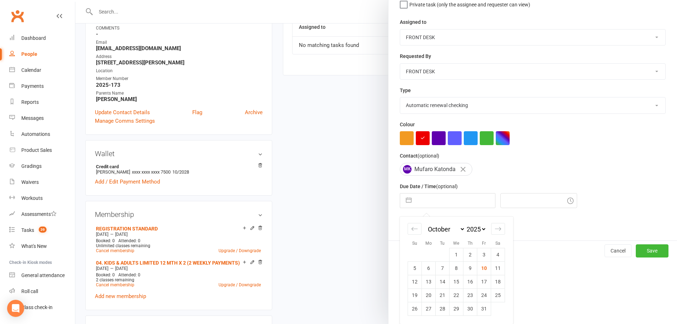
select select "2026"
select select "10"
select select "2026"
click at [495, 267] on td "10" at bounding box center [498, 267] width 14 height 13
type input "[DATE]"
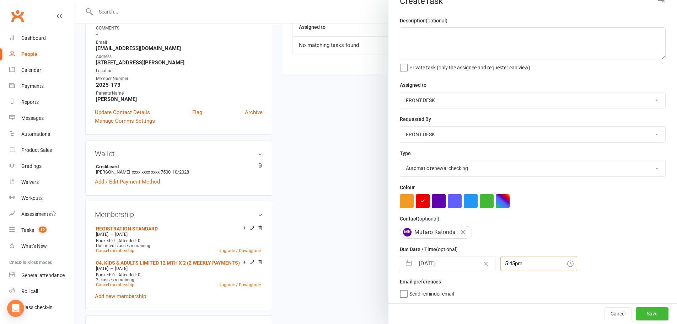
click at [510, 267] on div "5:45pm" at bounding box center [538, 263] width 77 height 15
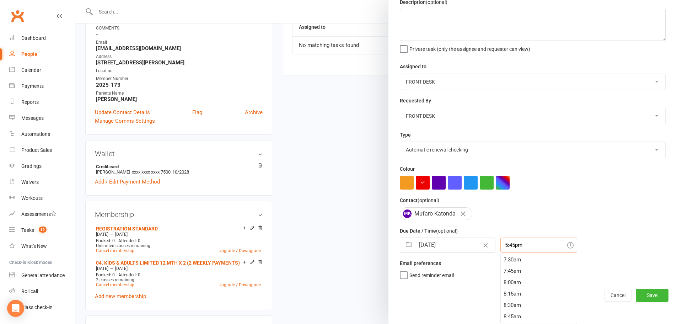
scroll to position [263, 0]
click at [509, 277] on div "6:15am" at bounding box center [538, 279] width 76 height 11
type input "6:15am"
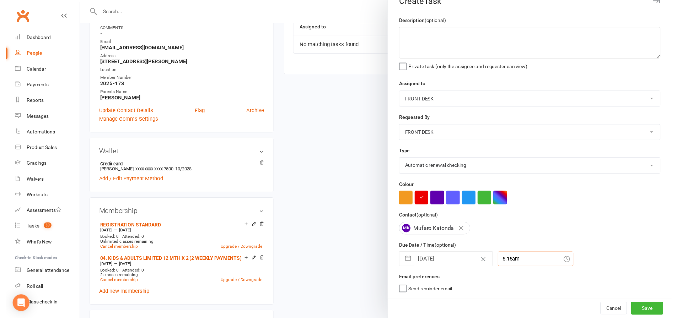
scroll to position [17, 0]
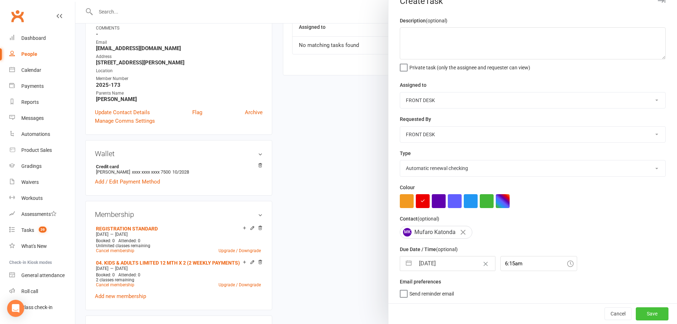
click at [640, 316] on button "Save" at bounding box center [651, 313] width 33 height 13
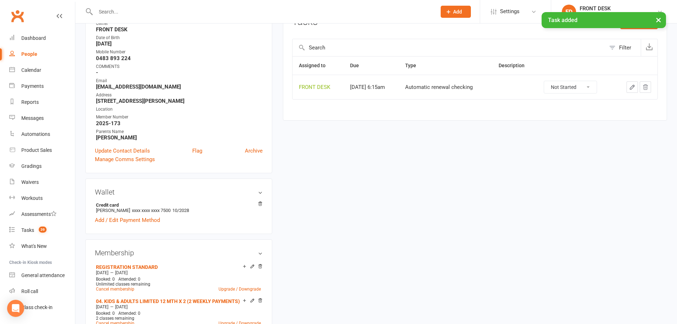
scroll to position [0, 0]
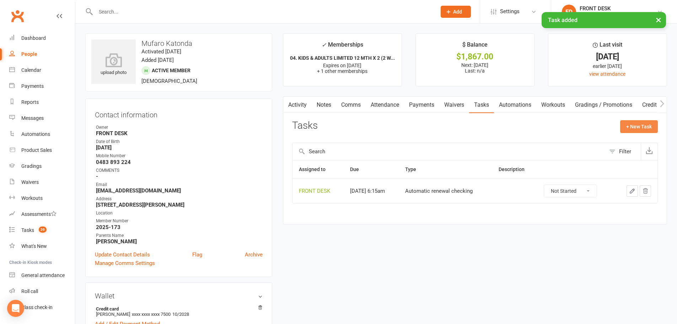
click at [636, 122] on button "+ New Task" at bounding box center [639, 126] width 38 height 13
select select "4288"
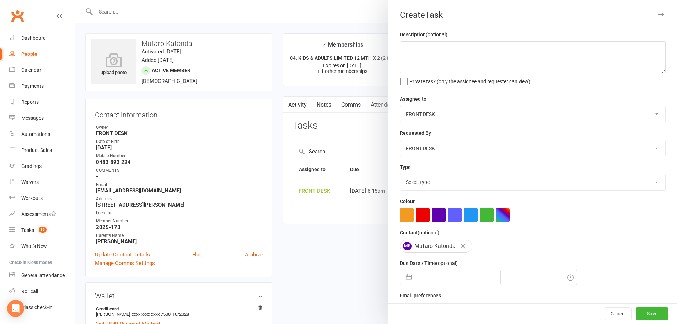
click at [482, 184] on select "Select type Add info to task Automatic renewal checking Booked in for 1st trial…" at bounding box center [532, 182] width 265 height 16
click at [245, 233] on div at bounding box center [375, 162] width 601 height 324
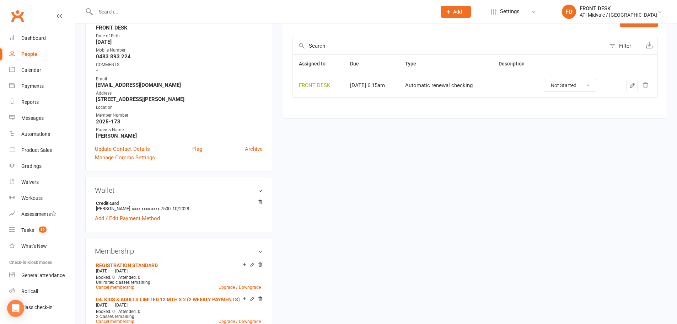
scroll to position [178, 0]
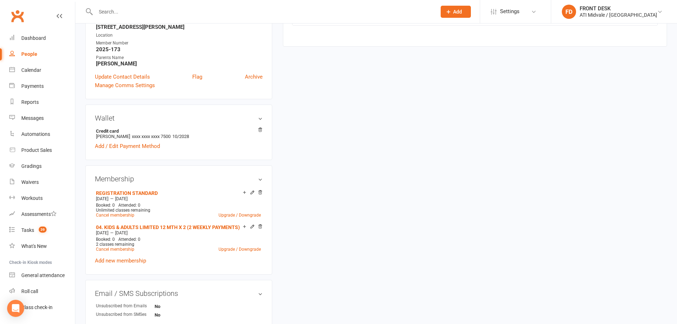
click at [101, 260] on link "Add new membership" at bounding box center [120, 260] width 51 height 6
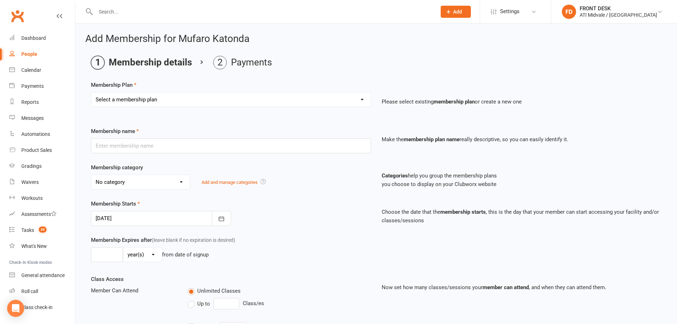
click at [208, 101] on select "Select a membership plan Create new Membership Plan 01. DRAGONS LIMITED 12 MTH …" at bounding box center [230, 99] width 279 height 14
select select "8"
click at [91, 92] on select "Select a membership plan Create new Membership Plan 01. DRAGONS LIMITED 12 MTH …" at bounding box center [230, 99] width 279 height 14
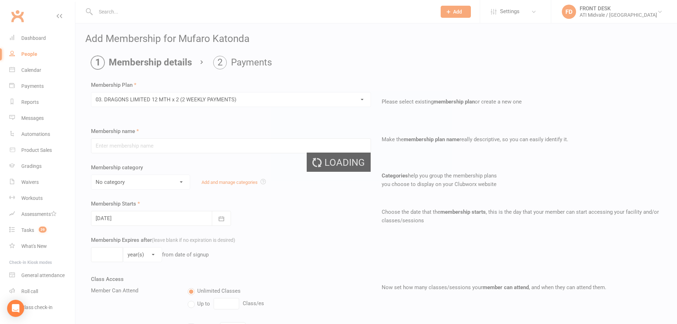
type input "03. DRAGONS LIMITED 12 MTH x 2 (2 WEEKLY PAYMENTS)"
select select "1"
type input "12"
select select "2"
type input "2"
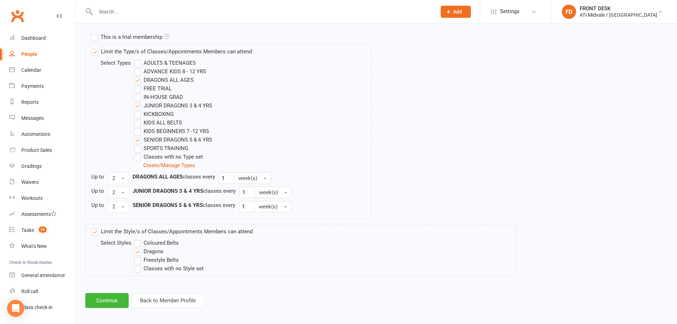
scroll to position [342, 0]
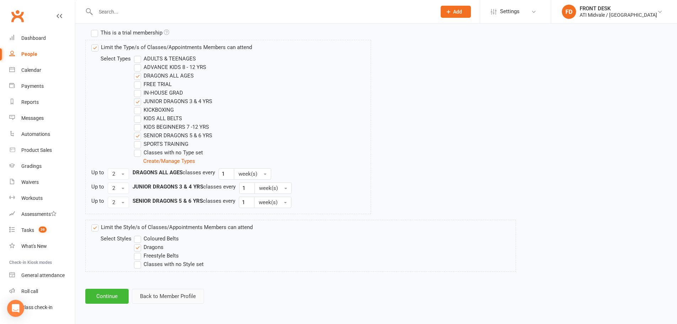
click at [146, 298] on button "Back to Member Profile" at bounding box center [168, 295] width 72 height 15
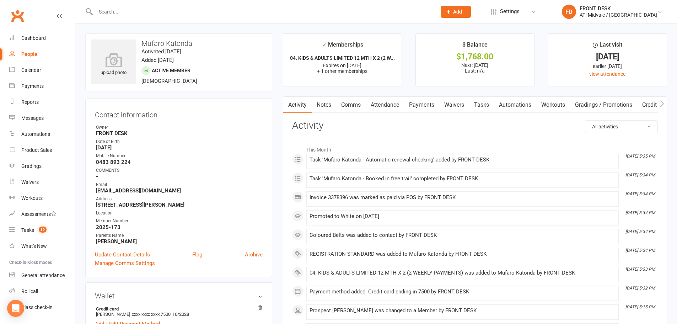
click at [487, 108] on link "Tasks" at bounding box center [481, 105] width 25 height 16
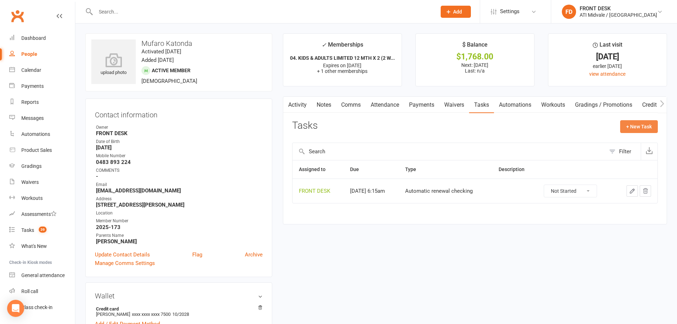
click at [647, 124] on button "+ New Task" at bounding box center [639, 126] width 38 height 13
select select "4288"
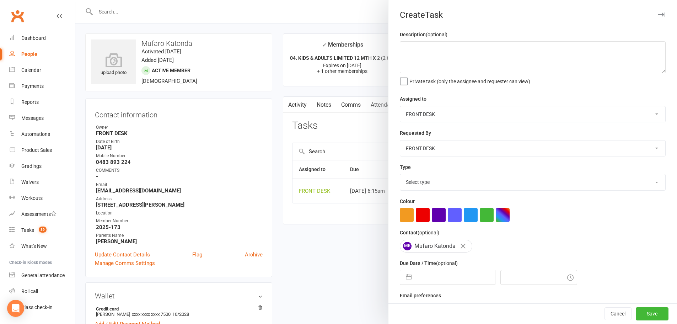
click at [443, 180] on select "Select type Add info to task Automatic renewal checking Booked in for 1st trial…" at bounding box center [532, 182] width 265 height 16
select select "22036"
click at [400, 175] on select "Select type Add info to task Automatic renewal checking Booked in for 1st trial…" at bounding box center [532, 182] width 265 height 16
click at [447, 55] on textarea at bounding box center [533, 57] width 266 height 32
type textarea "move to adults class after dec grad and when ready"
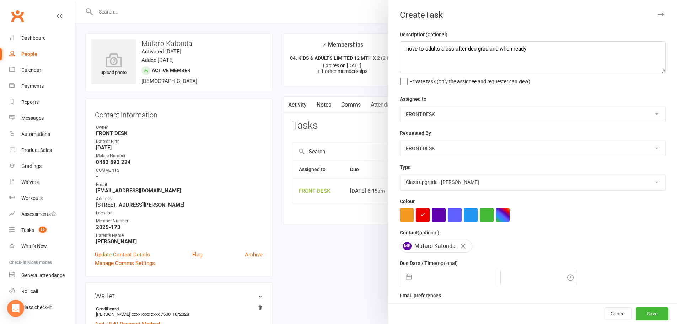
click at [436, 276] on input "text" at bounding box center [455, 277] width 80 height 14
select select "8"
select select "2025"
select select "9"
select select "2025"
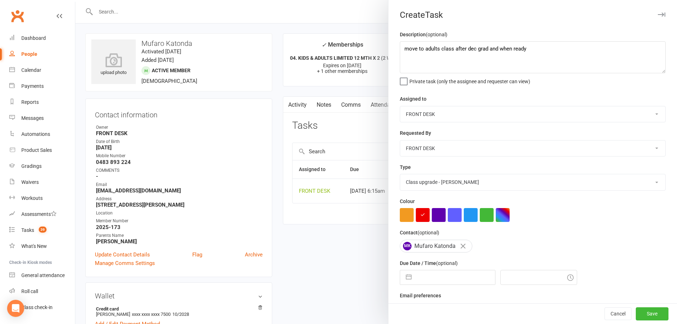
select select "10"
select select "2025"
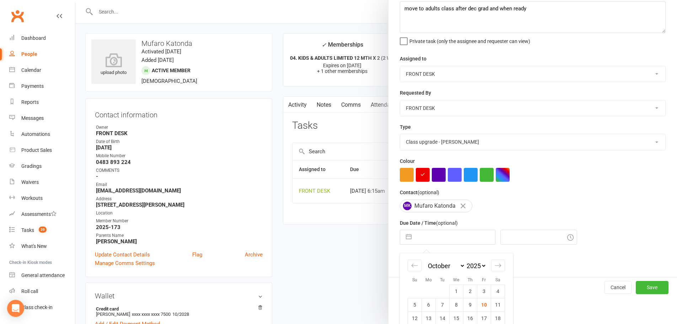
scroll to position [79, 0]
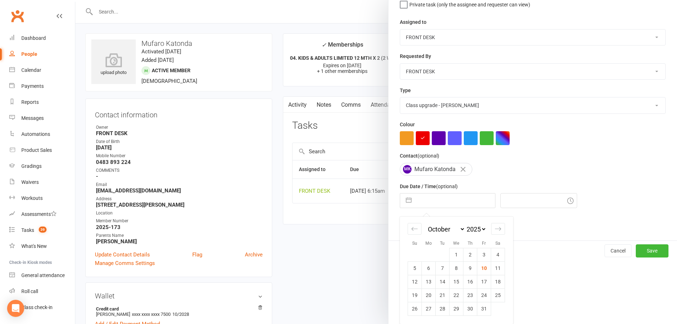
click at [438, 228] on select "January February March April May June July August September October November De…" at bounding box center [445, 229] width 39 height 8
select select "11"
select select "2025"
select select "2026"
click at [465, 227] on select "2035 2034 2033 2032 2031 2030 2029 2028 2027 2026 2025 2024 2023 2022 2021 2020…" at bounding box center [475, 229] width 21 height 8
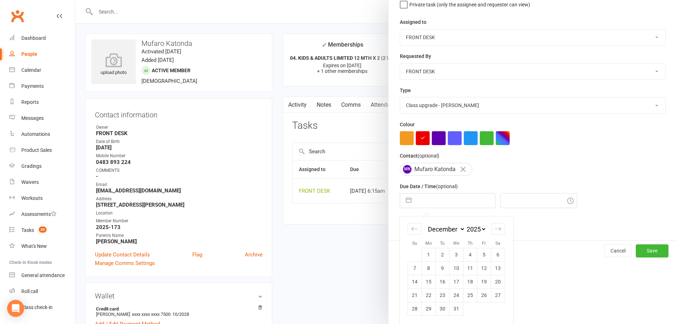
select select "10"
select select "2030"
select select "11"
select select "2030"
select select "2031"
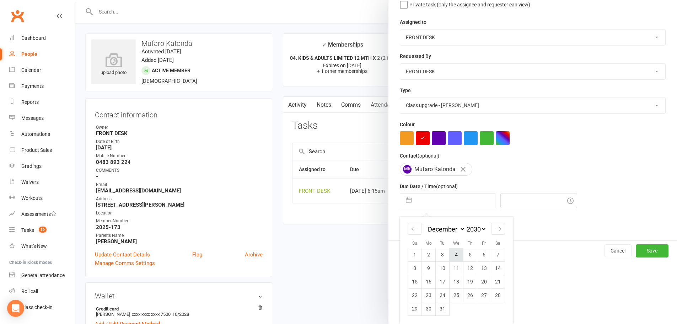
click at [456, 255] on td "4" at bounding box center [456, 254] width 14 height 13
type input "[DATE]"
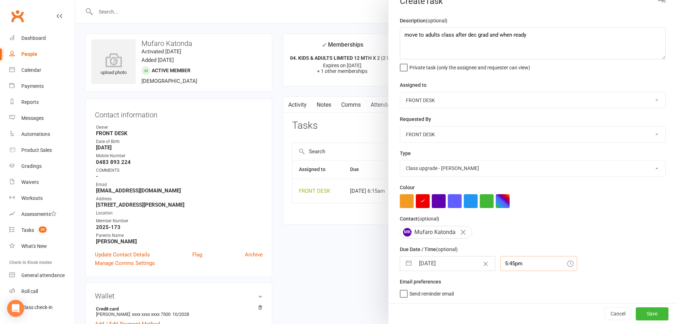
click at [500, 264] on div "5:45pm" at bounding box center [538, 263] width 77 height 15
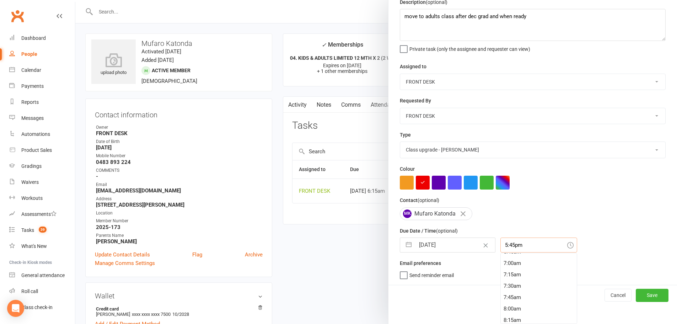
scroll to position [263, 0]
click at [500, 283] on div "6:15am" at bounding box center [538, 279] width 76 height 11
type input "6:15am"
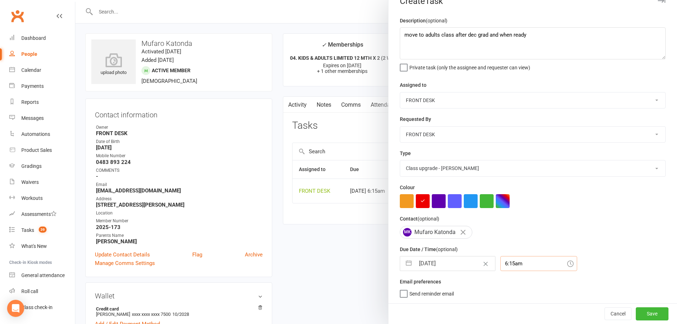
scroll to position [17, 0]
click at [631, 306] on div "Cancel Save" at bounding box center [532, 313] width 288 height 20
click at [637, 313] on button "Save" at bounding box center [651, 313] width 33 height 13
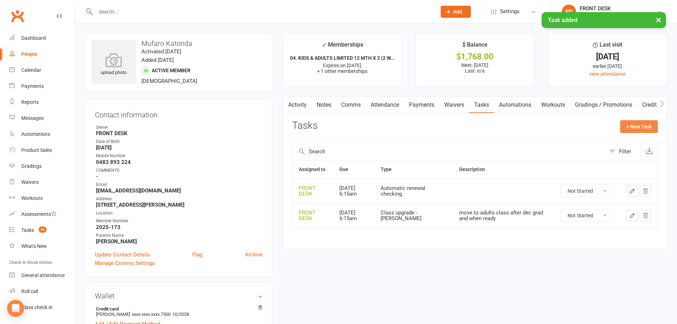
click at [631, 126] on button "+ New Task" at bounding box center [639, 126] width 38 height 13
select select "4288"
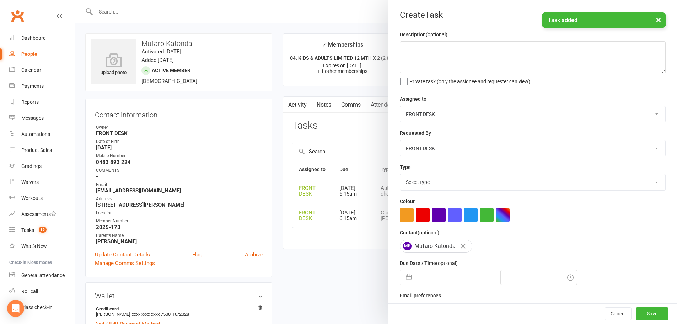
drag, startPoint x: 487, startPoint y: 183, endPoint x: 487, endPoint y: 176, distance: 6.7
click at [487, 183] on select "Select type Add info to task Automatic renewal checking Booked in for 1st trial…" at bounding box center [532, 182] width 265 height 16
select select "22035"
click at [400, 175] on select "Select type Add info to task Automatic renewal checking Booked in for 1st trial…" at bounding box center [532, 182] width 265 height 16
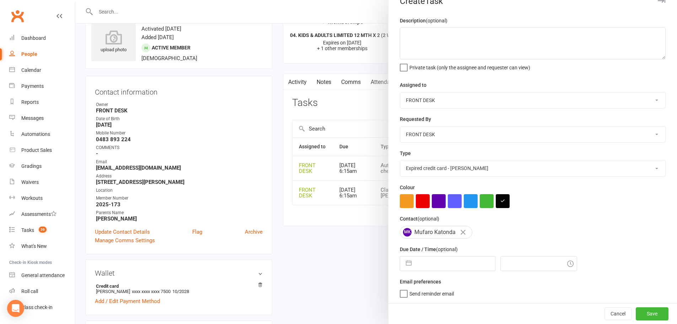
scroll to position [36, 0]
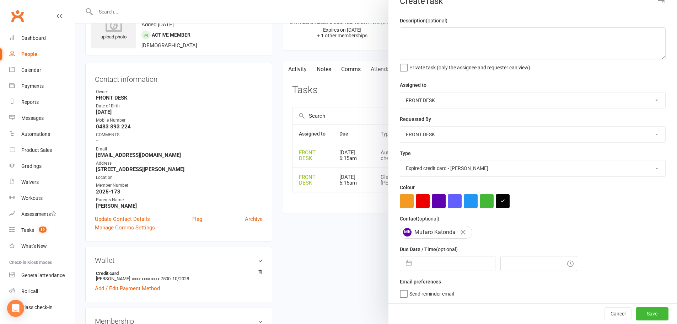
click at [441, 259] on input "text" at bounding box center [455, 263] width 80 height 14
select select "8"
select select "2025"
select select "9"
select select "2025"
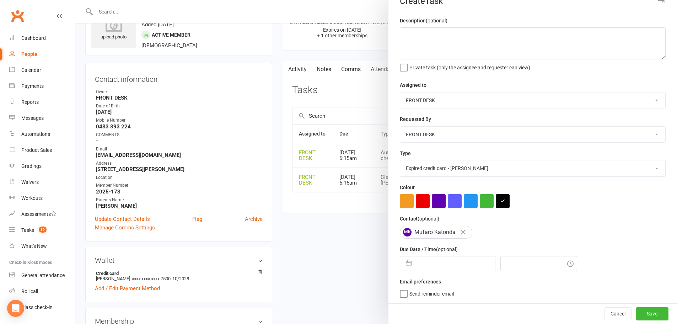
select select "10"
select select "2025"
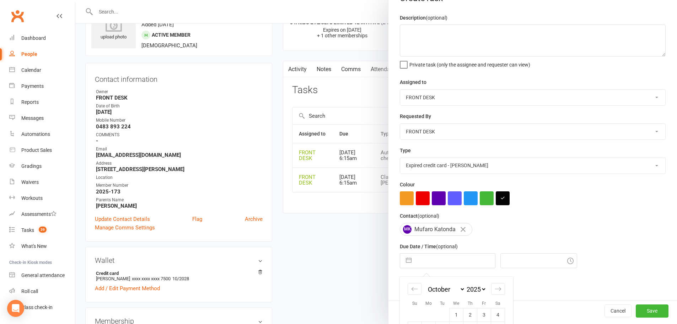
scroll to position [79, 0]
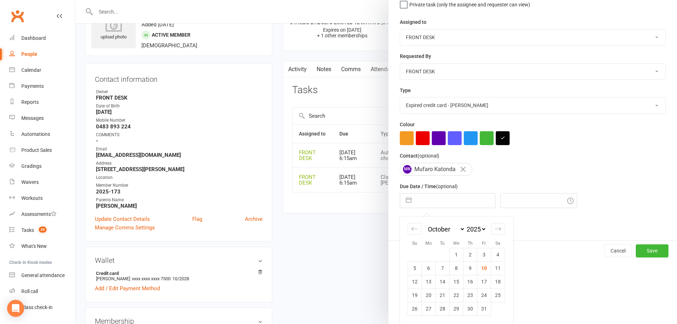
click at [429, 230] on select "January February March April May June July August September October November De…" at bounding box center [445, 229] width 39 height 8
click at [426, 225] on select "January February March April May June July August September October November De…" at bounding box center [445, 229] width 39 height 8
click at [473, 229] on select "2035 2034 2033 2032 2031 2030 2029 2028 2027 2026 2025 2024 2023 2022 2021 2020…" at bounding box center [475, 229] width 21 height 8
select select "8"
select select "2028"
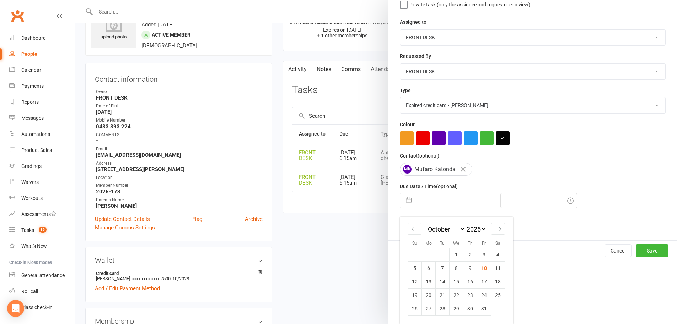
select select "9"
select select "2028"
select select "10"
select select "2028"
click at [423, 254] on td "2" at bounding box center [429, 254] width 14 height 13
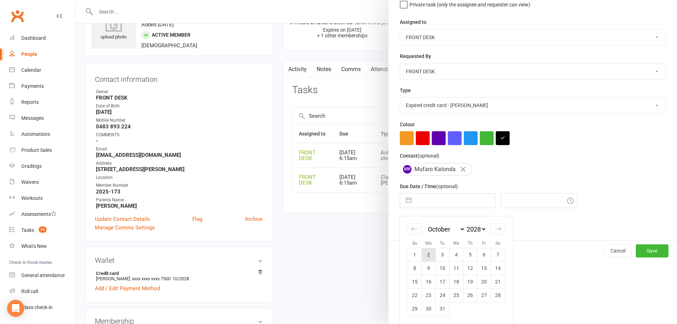
type input "[DATE]"
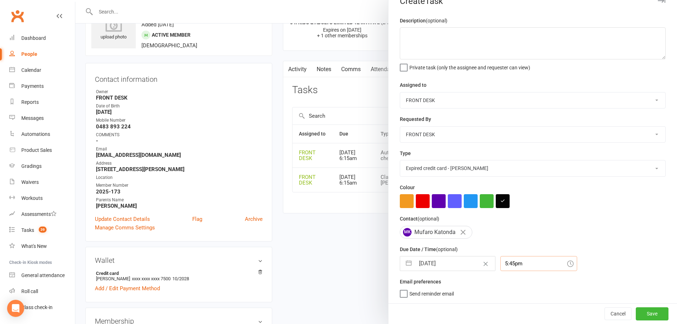
click at [524, 265] on div "5:45pm" at bounding box center [538, 263] width 77 height 15
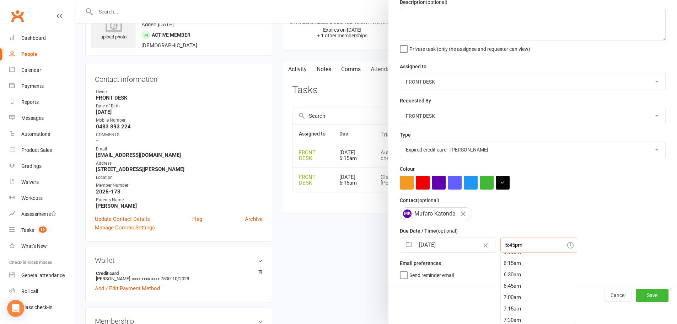
scroll to position [263, 0]
click at [523, 287] on div "6:30am" at bounding box center [538, 291] width 76 height 11
type input "6:30am"
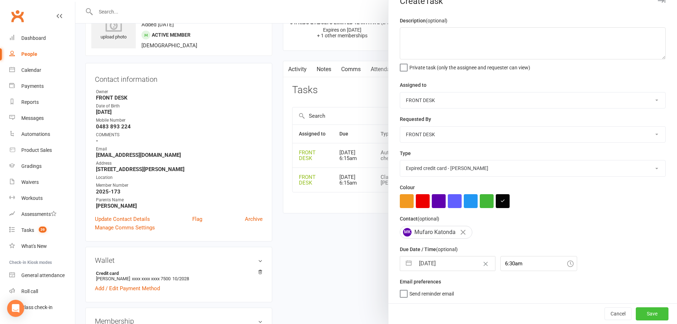
click at [645, 314] on button "Save" at bounding box center [651, 313] width 33 height 13
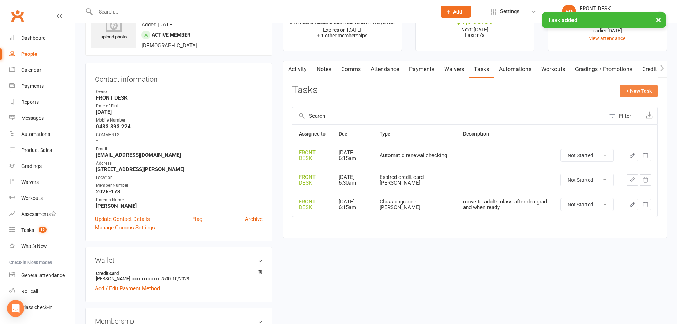
click at [628, 87] on button "+ New Task" at bounding box center [639, 91] width 38 height 13
select select "4288"
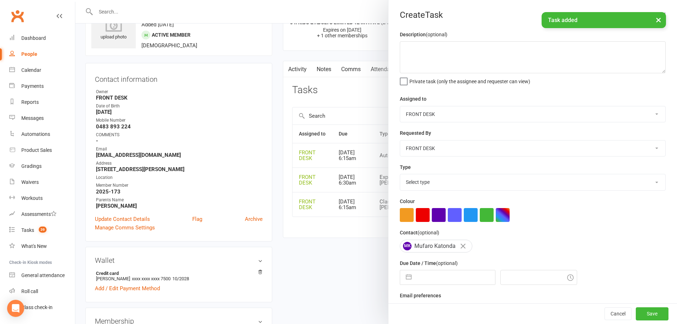
click at [418, 185] on select "Select type Add info to task Automatic renewal checking Booked in for 1st trial…" at bounding box center [532, 182] width 265 height 16
select select "34717"
click at [400, 175] on select "Select type Add info to task Automatic renewal checking Booked in for 1st trial…" at bounding box center [532, 182] width 265 height 16
click at [442, 275] on input "text" at bounding box center [455, 277] width 80 height 14
select select "8"
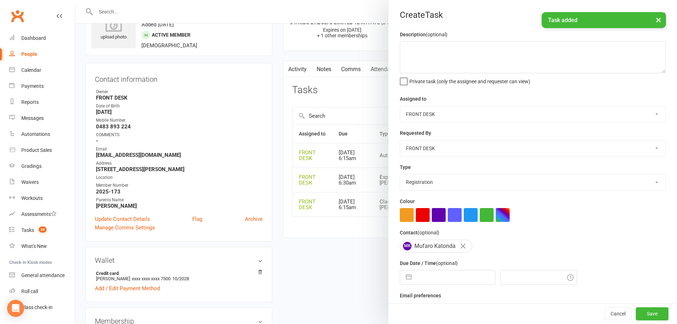
select select "2025"
select select "9"
select select "2025"
select select "10"
select select "2025"
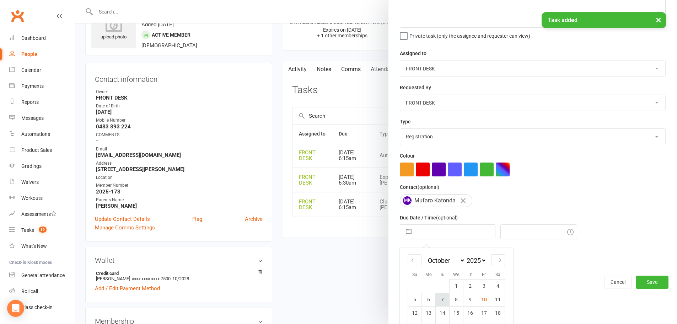
scroll to position [79, 0]
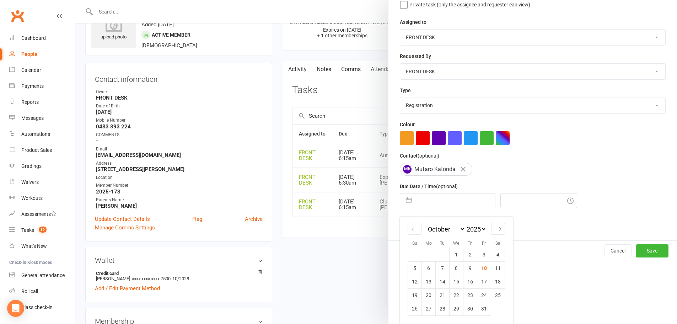
drag, startPoint x: 474, startPoint y: 231, endPoint x: 477, endPoint y: 227, distance: 5.4
click at [474, 231] on select "2035 2034 2033 2032 2031 2030 2029 2028 2027 2026 2025 2024 2023 2022 2021 2020…" at bounding box center [475, 229] width 21 height 8
select select "8"
select select "2026"
select select "9"
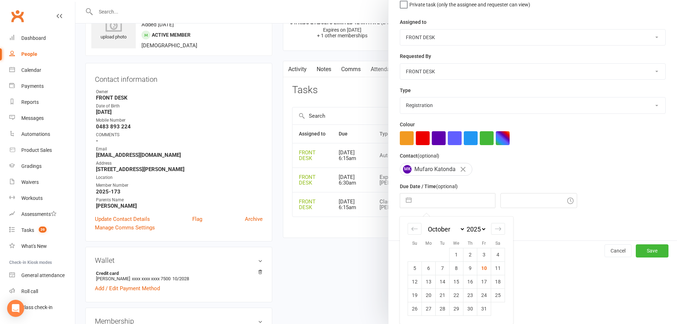
select select "2026"
select select "10"
select select "2026"
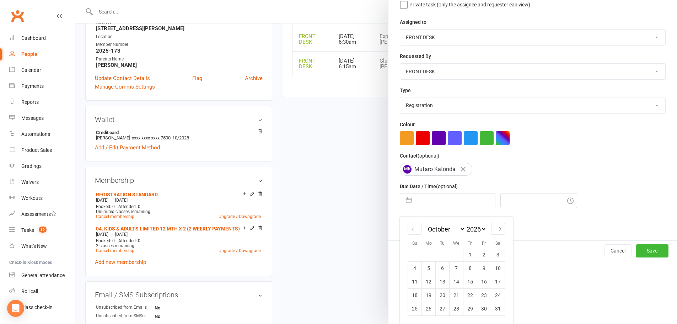
scroll to position [178, 0]
click at [483, 271] on td "9" at bounding box center [484, 267] width 14 height 13
type input "[DATE]"
type input "5:45pm"
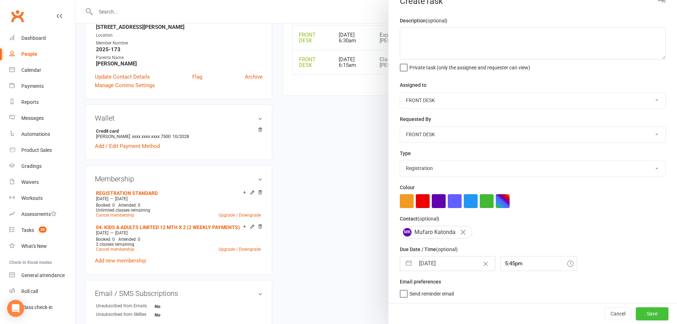
click at [639, 310] on button "Save" at bounding box center [651, 313] width 33 height 13
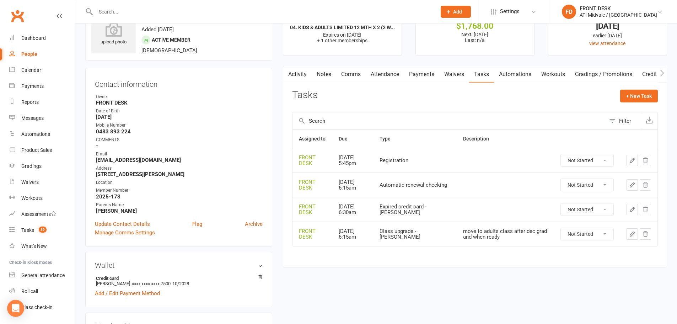
scroll to position [0, 0]
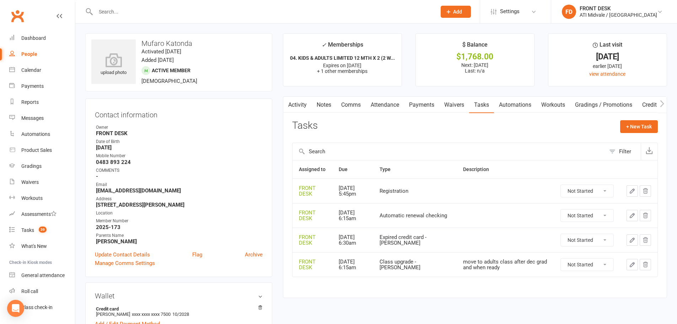
click at [299, 103] on link "Activity" at bounding box center [297, 105] width 28 height 16
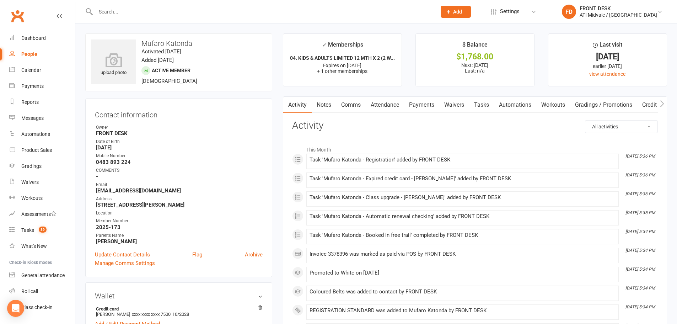
click at [413, 105] on link "Payments" at bounding box center [421, 105] width 35 height 16
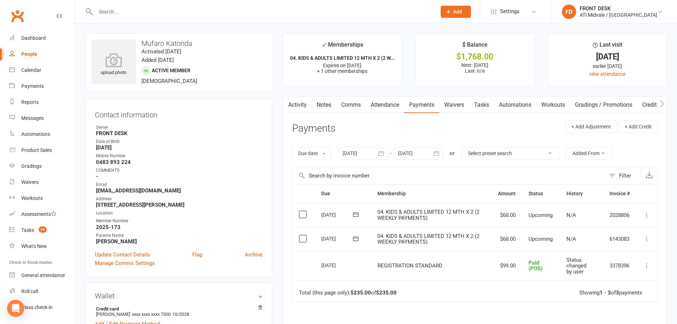
click at [127, 1] on div at bounding box center [258, 11] width 346 height 23
click at [125, 10] on input "text" at bounding box center [262, 12] width 338 height 10
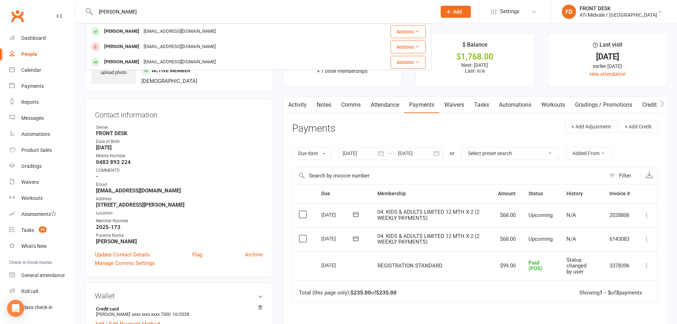
type input "[PERSON_NAME]"
click at [208, 136] on strong "FRONT DESK" at bounding box center [179, 133] width 167 height 6
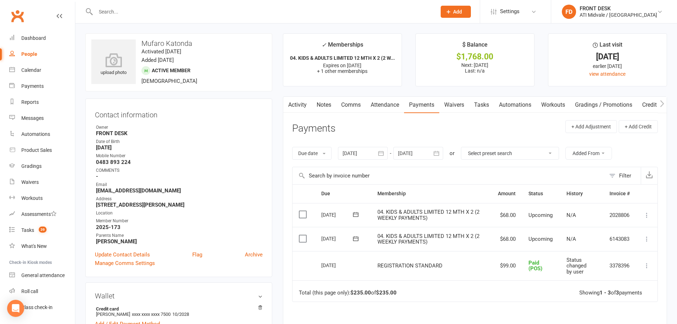
click at [115, 189] on strong "[EMAIL_ADDRESS][DOMAIN_NAME]" at bounding box center [179, 190] width 167 height 6
copy render-form-field "[EMAIL_ADDRESS][DOMAIN_NAME]"
